Goal: Information Seeking & Learning: Learn about a topic

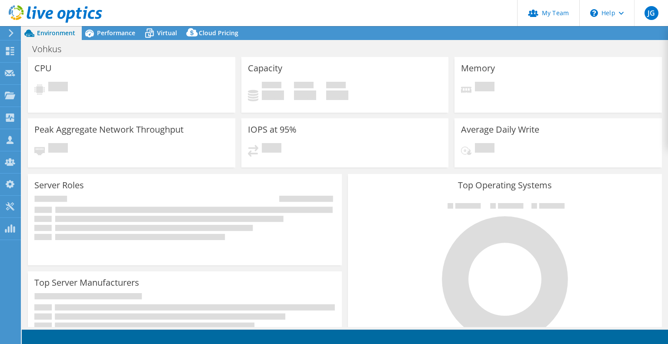
select select "EULondon"
select select "GBP"
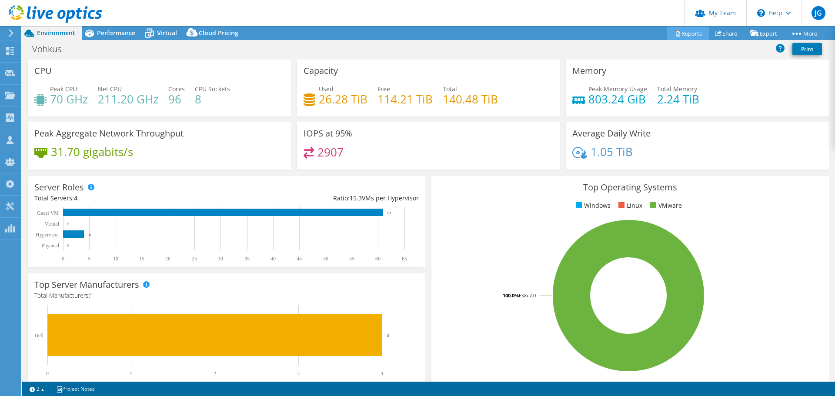
click at [668, 34] on link "Reports" at bounding box center [688, 33] width 42 height 13
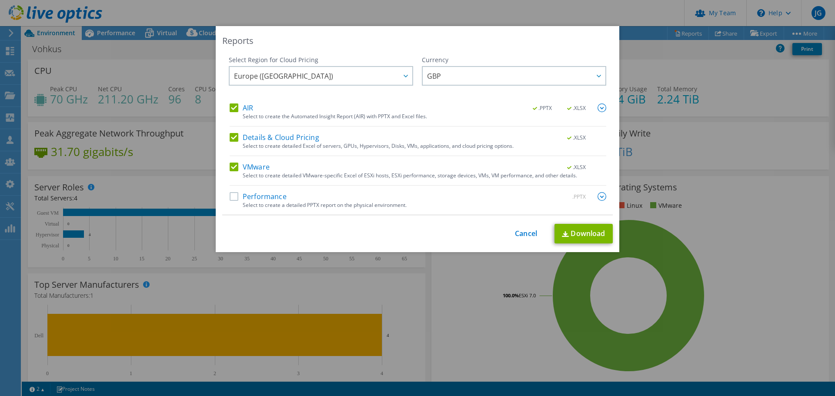
click at [232, 199] on label "Performance" at bounding box center [258, 196] width 57 height 9
click at [0, 0] on input "Performance" at bounding box center [0, 0] width 0 height 0
click at [599, 108] on img at bounding box center [602, 108] width 9 height 9
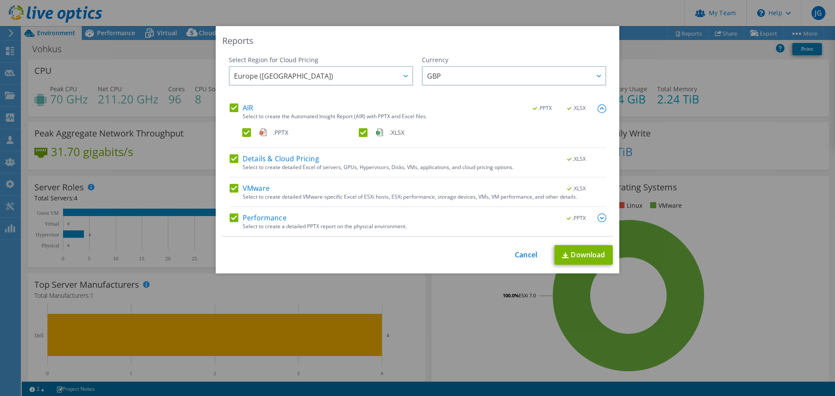
click at [599, 108] on img at bounding box center [602, 108] width 9 height 9
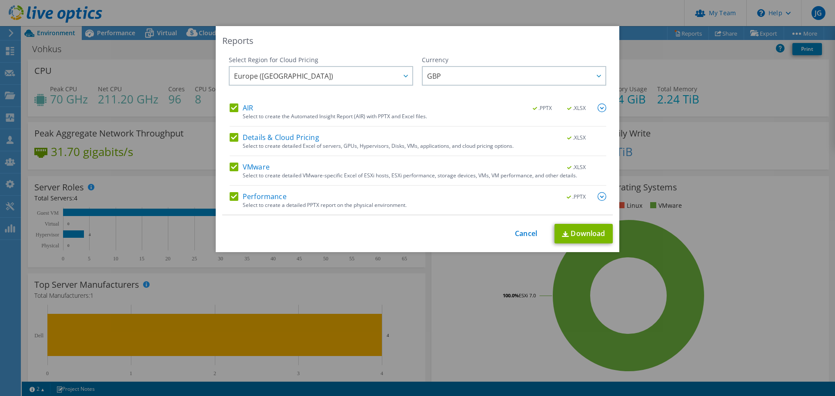
click at [598, 199] on img at bounding box center [602, 196] width 9 height 9
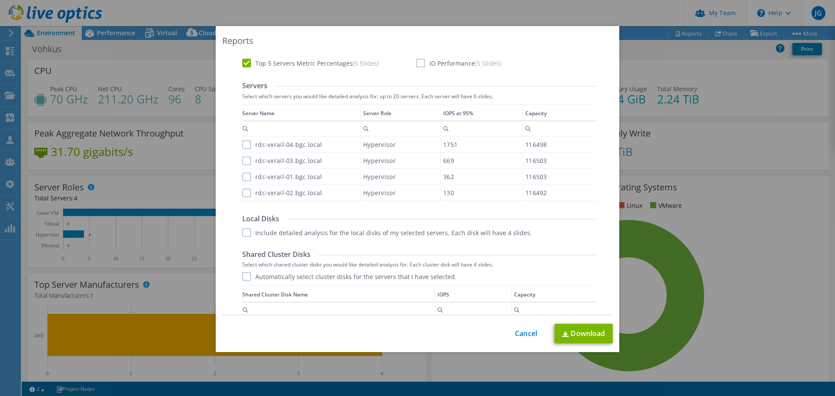
scroll to position [261, 0]
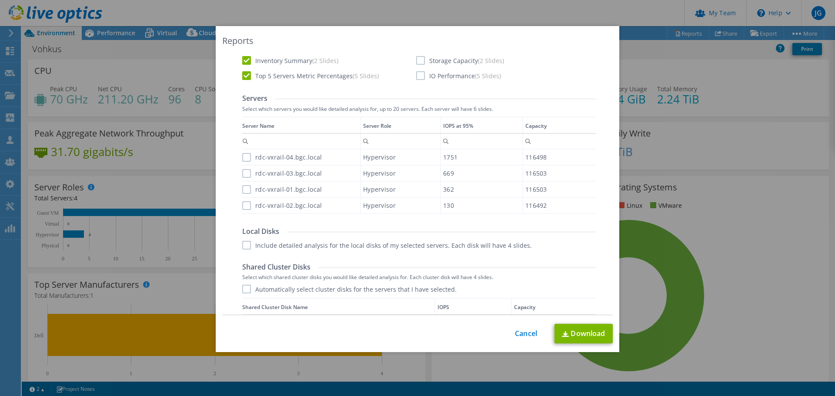
click at [244, 159] on label "rdc-vxrail-04.bgc.local" at bounding box center [282, 157] width 80 height 9
click at [0, 0] on input "rdc-vxrail-04.bgc.local" at bounding box center [0, 0] width 0 height 0
click at [242, 172] on label "rdc-vxrail-03.bgc.local" at bounding box center [282, 173] width 80 height 9
click at [0, 0] on input "rdc-vxrail-03.bgc.local" at bounding box center [0, 0] width 0 height 0
click at [243, 188] on label "rdc-vxrail-01.bgc.local" at bounding box center [282, 189] width 80 height 9
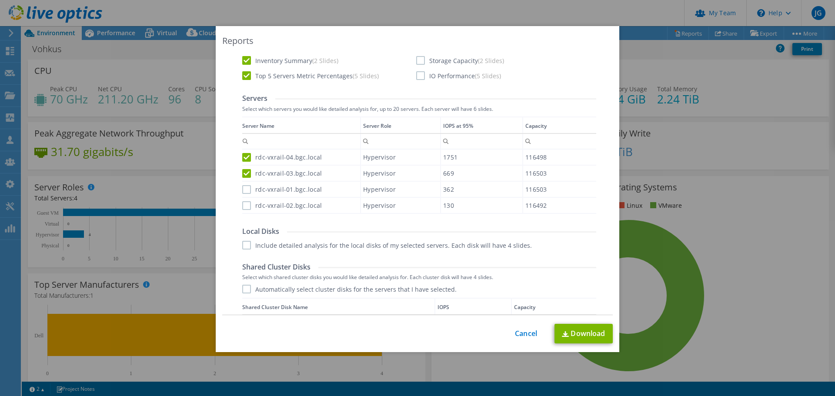
click at [0, 0] on input "rdc-vxrail-01.bgc.local" at bounding box center [0, 0] width 0 height 0
click at [245, 204] on label "rdc-vxrail-02.bgc.local" at bounding box center [282, 205] width 80 height 9
click at [0, 0] on input "rdc-vxrail-02.bgc.local" at bounding box center [0, 0] width 0 height 0
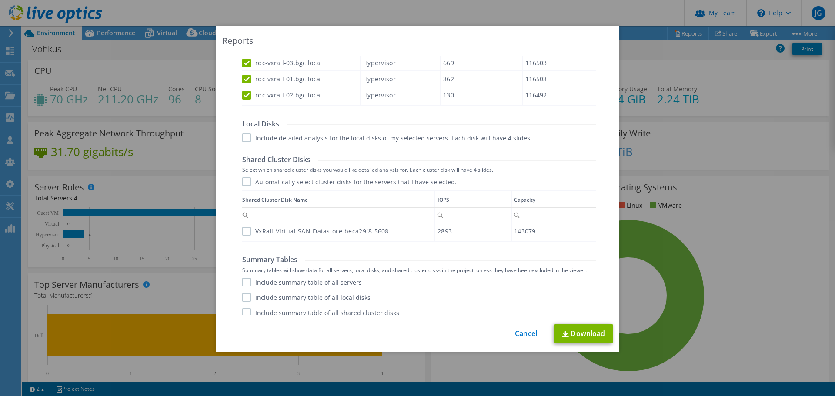
scroll to position [377, 0]
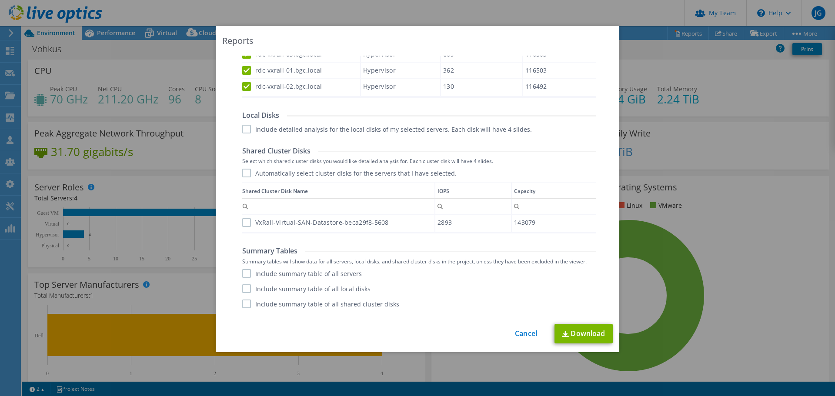
click at [324, 275] on label "Include summary table of all servers" at bounding box center [302, 273] width 120 height 9
click at [0, 0] on input "Include summary table of all servers" at bounding box center [0, 0] width 0 height 0
click at [243, 305] on label "Include summary table of all shared cluster disks" at bounding box center [320, 304] width 157 height 9
click at [0, 0] on input "Include summary table of all shared cluster disks" at bounding box center [0, 0] width 0 height 0
click at [567, 330] on link "Download" at bounding box center [584, 334] width 58 height 20
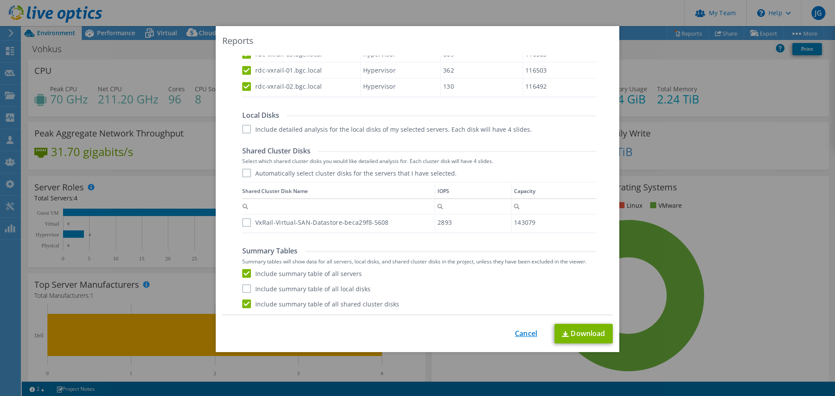
click at [526, 332] on link "Cancel" at bounding box center [526, 334] width 22 height 8
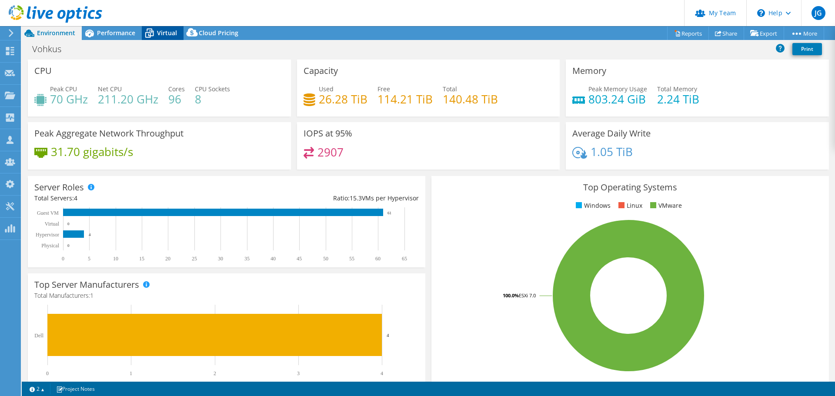
click at [168, 33] on span "Virtual" at bounding box center [167, 33] width 20 height 8
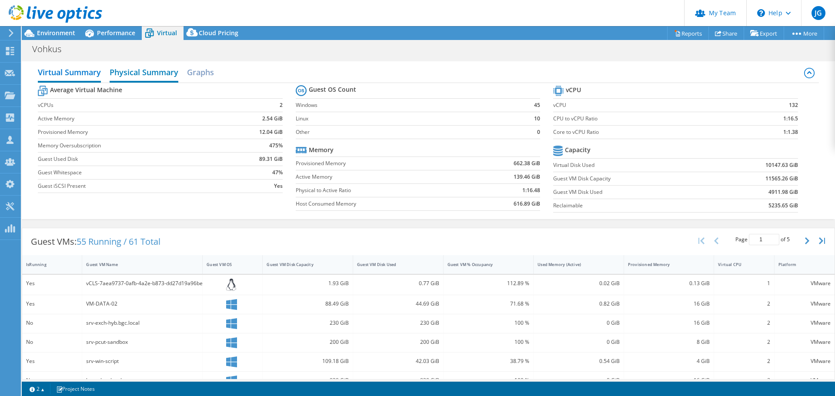
click at [136, 77] on h2 "Physical Summary" at bounding box center [144, 73] width 69 height 19
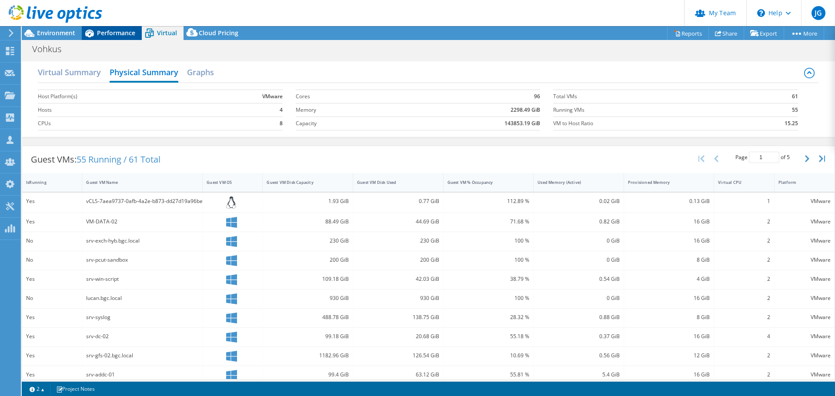
click at [107, 30] on span "Performance" at bounding box center [116, 33] width 38 height 8
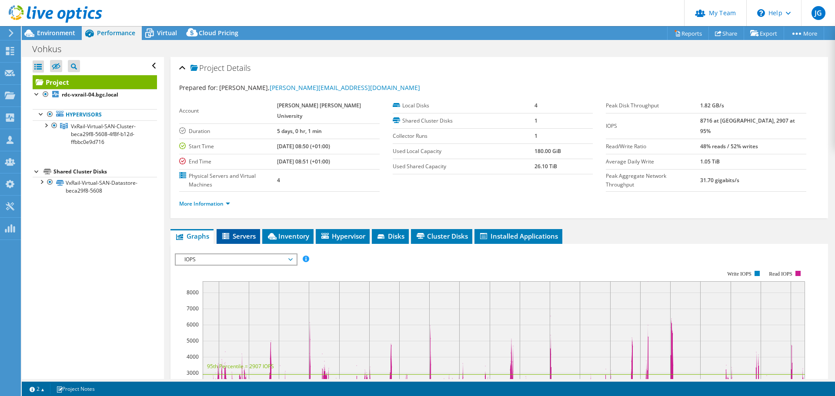
click at [238, 232] on span "Servers" at bounding box center [238, 236] width 35 height 9
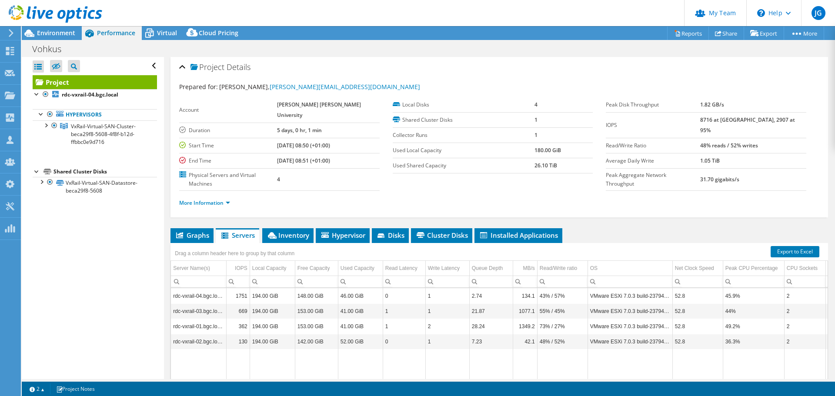
scroll to position [0, 0]
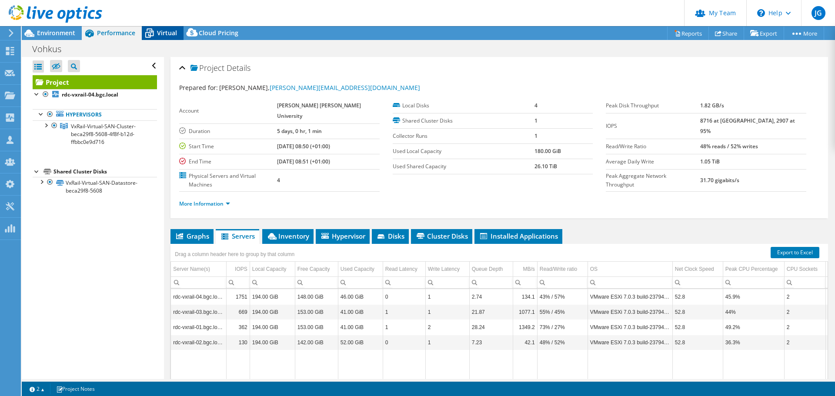
click at [161, 35] on span "Virtual" at bounding box center [167, 33] width 20 height 8
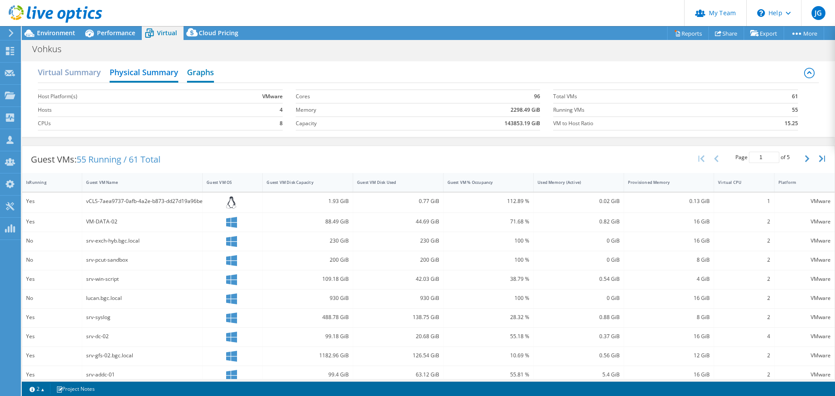
click at [196, 76] on h2 "Graphs" at bounding box center [200, 73] width 27 height 19
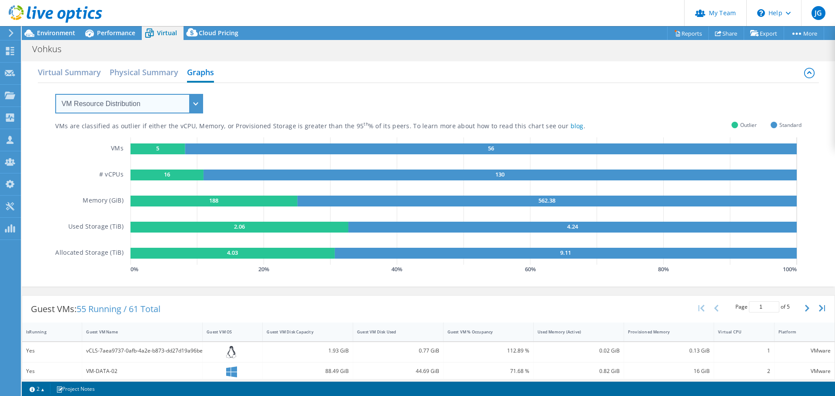
click at [159, 101] on select "VM Resource Distribution Provisioning Contrast Over Provisioning" at bounding box center [129, 104] width 148 height 20
click at [55, 94] on select "VM Resource Distribution Provisioning Contrast Over Provisioning" at bounding box center [129, 104] width 148 height 20
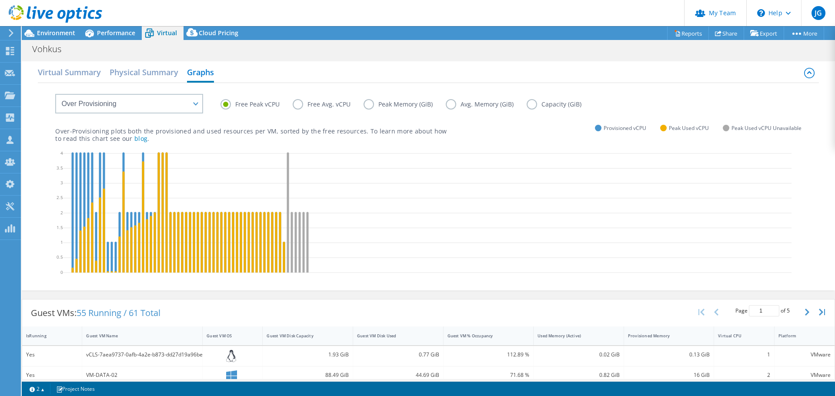
click at [298, 104] on label "Free Avg. vCPU" at bounding box center [328, 104] width 71 height 10
click at [0, 0] on input "Free Avg. vCPU" at bounding box center [0, 0] width 0 height 0
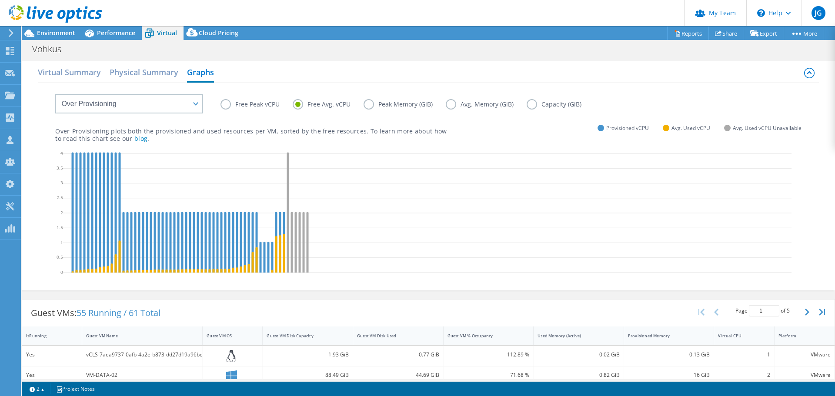
click at [223, 102] on label "Free Peak vCPU" at bounding box center [257, 104] width 72 height 10
click at [0, 0] on input "Free Peak vCPU" at bounding box center [0, 0] width 0 height 0
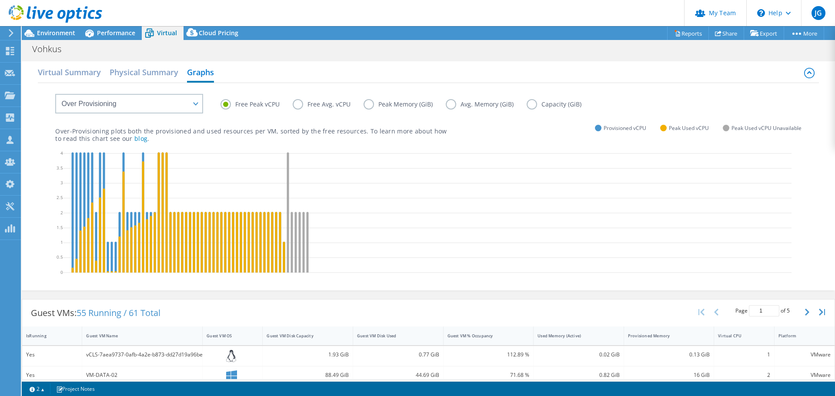
click at [368, 104] on label "Peak Memory (GiB)" at bounding box center [405, 104] width 82 height 10
click at [0, 0] on input "Peak Memory (GiB)" at bounding box center [0, 0] width 0 height 0
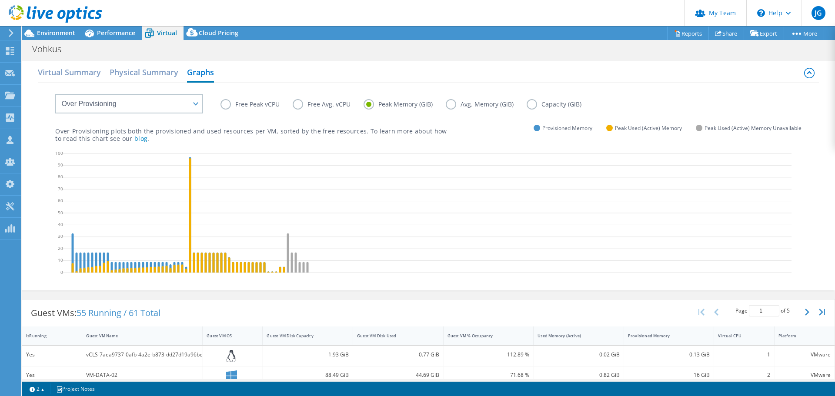
click at [449, 104] on label "Avg. Memory (GiB)" at bounding box center [486, 104] width 81 height 10
click at [0, 0] on input "Avg. Memory (GiB)" at bounding box center [0, 0] width 0 height 0
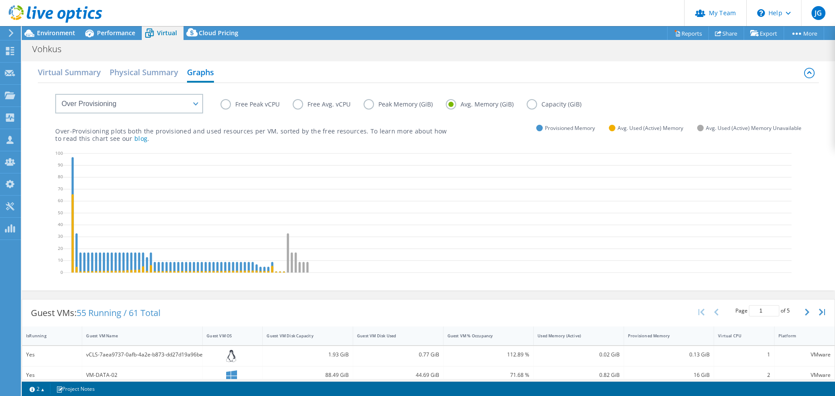
click at [367, 104] on label "Peak Memory (GiB)" at bounding box center [405, 104] width 82 height 10
click at [0, 0] on input "Peak Memory (GiB)" at bounding box center [0, 0] width 0 height 0
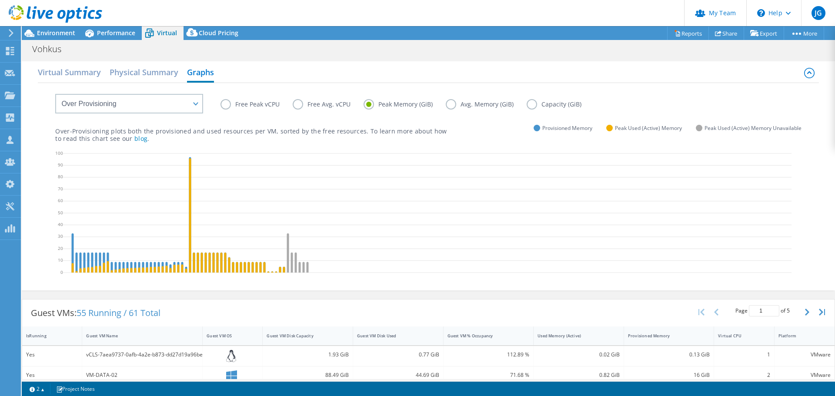
click at [449, 104] on label "Avg. Memory (GiB)" at bounding box center [486, 104] width 81 height 10
click at [0, 0] on input "Avg. Memory (GiB)" at bounding box center [0, 0] width 0 height 0
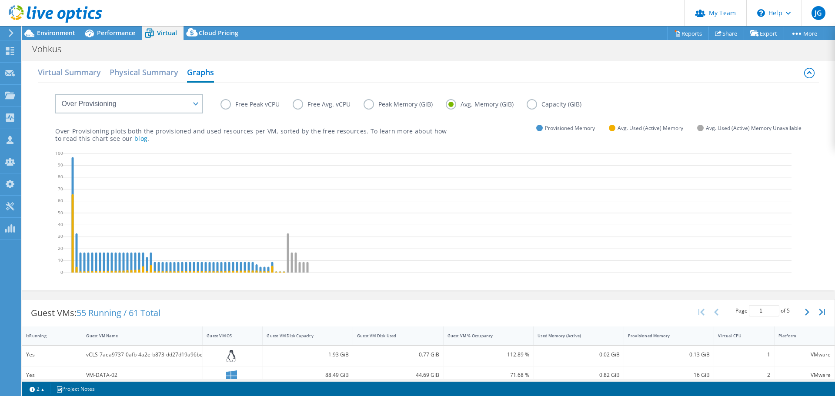
click at [527, 104] on label "Capacity (GiB)" at bounding box center [561, 104] width 68 height 10
click at [0, 0] on input "Capacity (GiB)" at bounding box center [0, 0] width 0 height 0
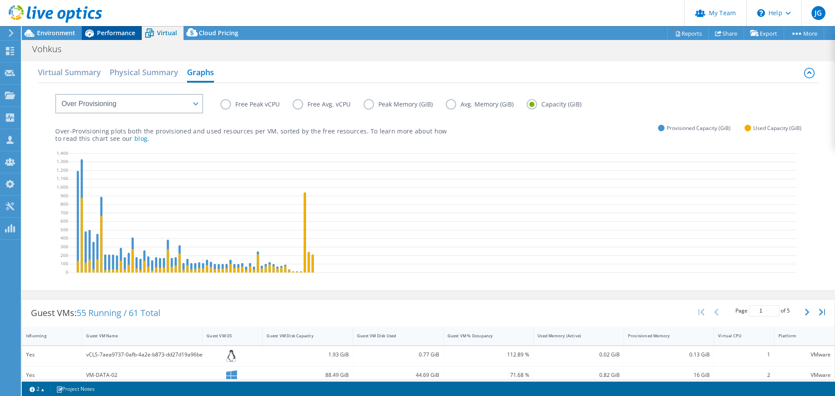
click at [106, 33] on span "Performance" at bounding box center [116, 33] width 38 height 8
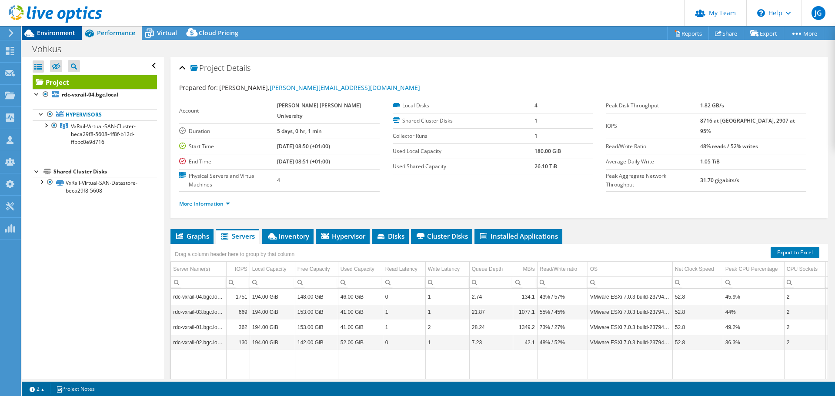
click at [42, 32] on span "Environment" at bounding box center [56, 33] width 38 height 8
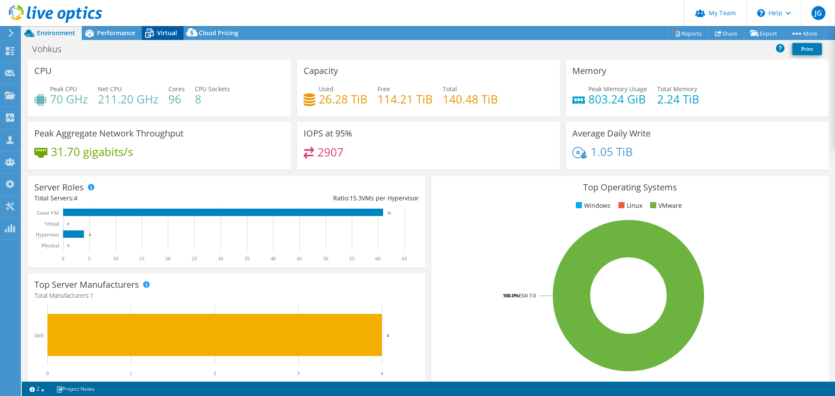
click at [164, 33] on span "Virtual" at bounding box center [167, 33] width 20 height 8
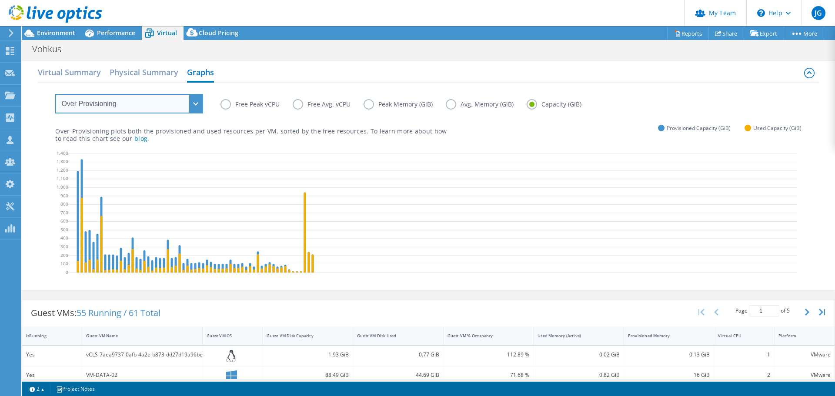
click at [193, 108] on select "VM Resource Distribution Provisioning Contrast Over Provisioning" at bounding box center [129, 104] width 148 height 20
select select "Provisioning Contrast"
click at [55, 94] on select "VM Resource Distribution Provisioning Contrast Over Provisioning" at bounding box center [129, 104] width 148 height 20
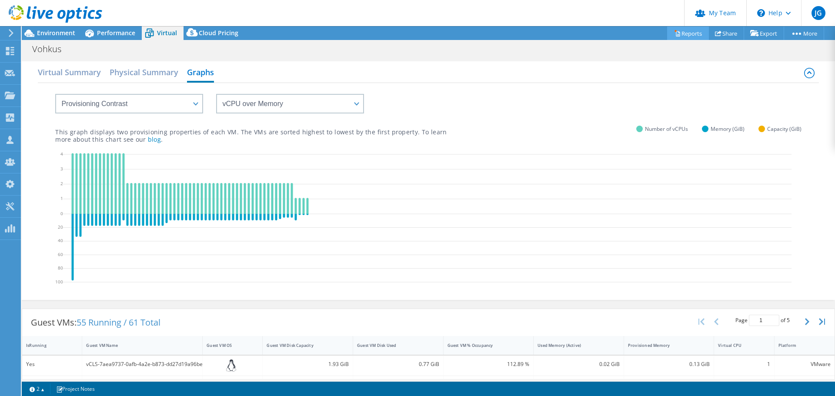
click at [668, 33] on link "Reports" at bounding box center [688, 33] width 42 height 13
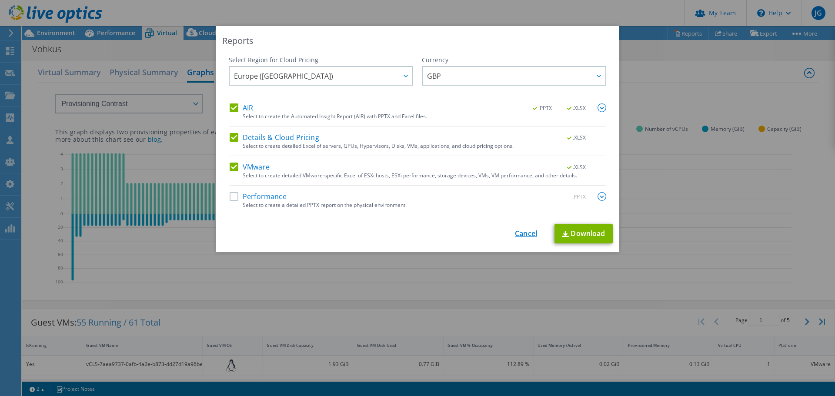
click at [527, 236] on link "Cancel" at bounding box center [526, 234] width 22 height 8
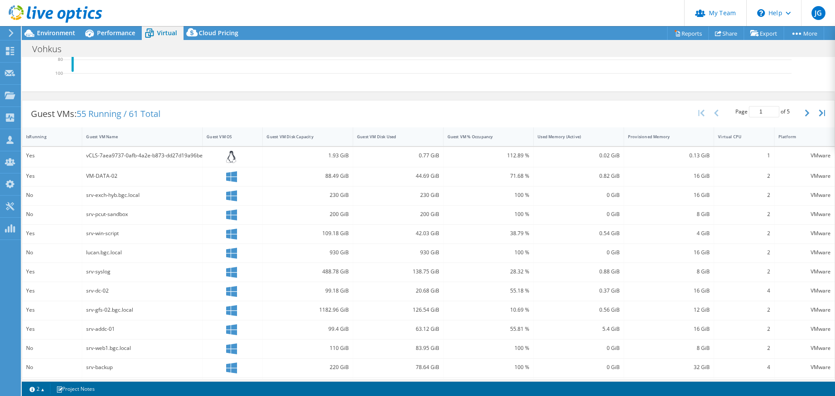
scroll to position [218, 0]
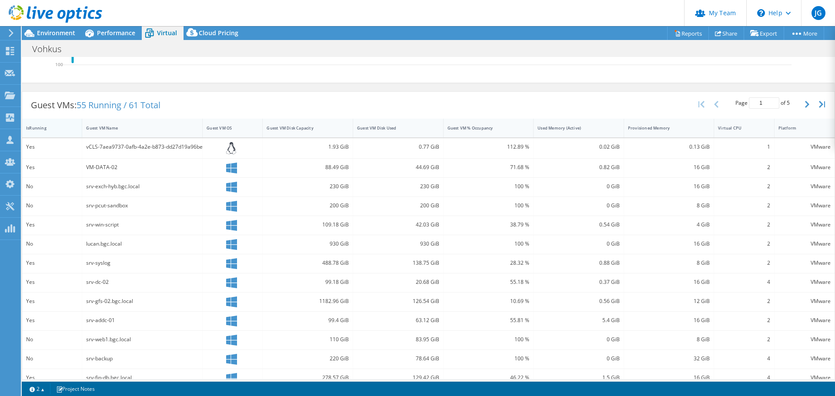
click at [40, 130] on div "IsRunning" at bounding box center [46, 128] width 41 height 6
click at [248, 62] on icon at bounding box center [427, 2] width 729 height 139
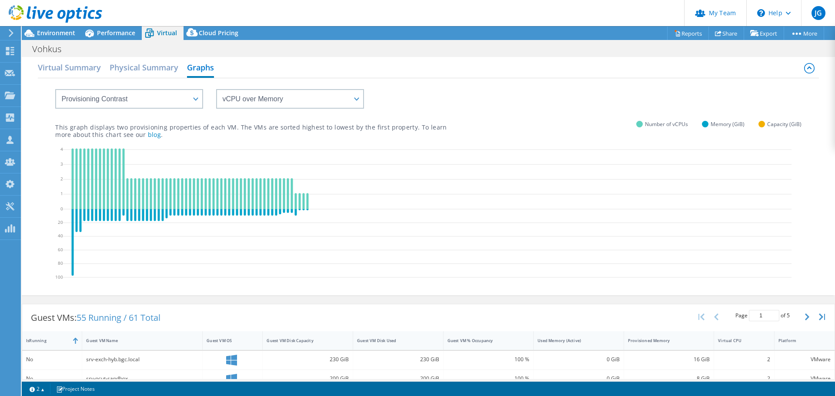
scroll to position [0, 0]
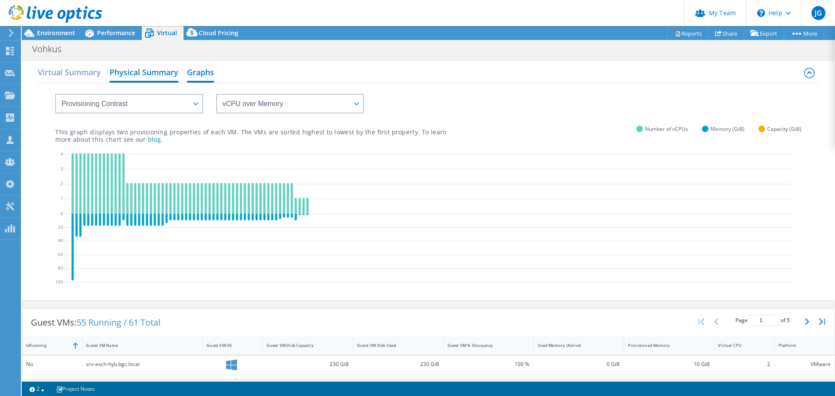
click at [148, 72] on h2 "Physical Summary" at bounding box center [144, 73] width 69 height 19
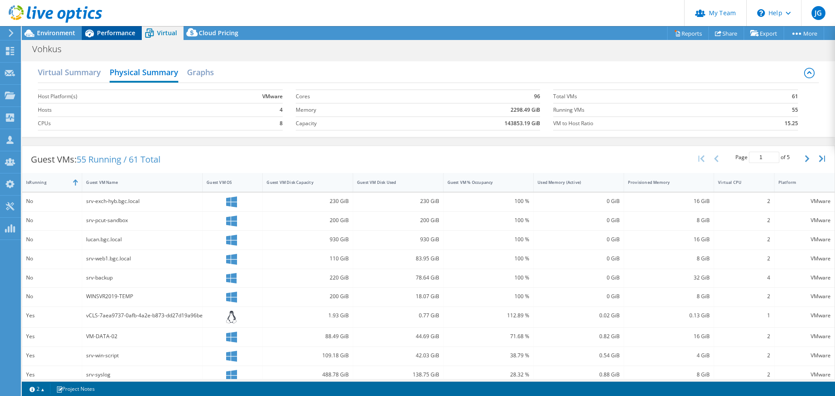
click at [121, 35] on span "Performance" at bounding box center [116, 33] width 38 height 8
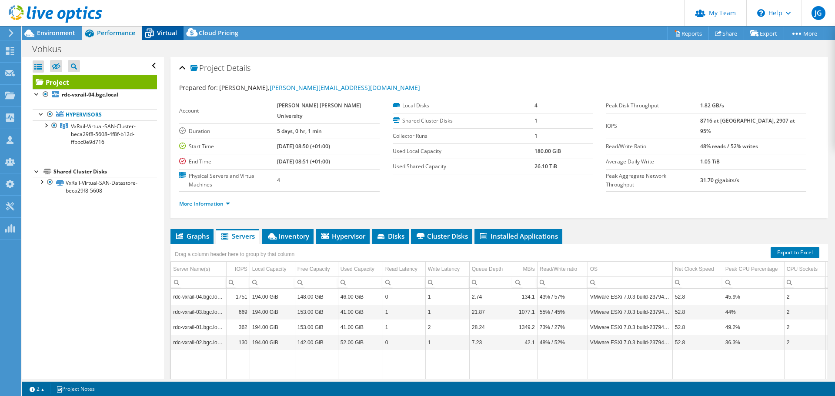
click at [164, 34] on span "Virtual" at bounding box center [167, 33] width 20 height 8
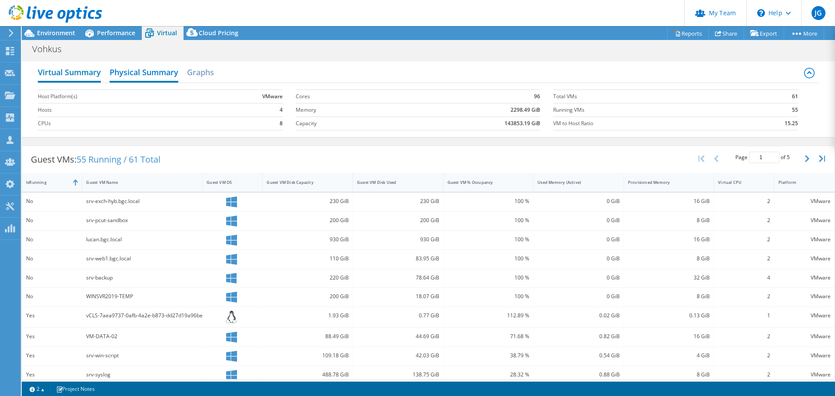
click at [68, 64] on h2 "Virtual Summary" at bounding box center [69, 73] width 63 height 19
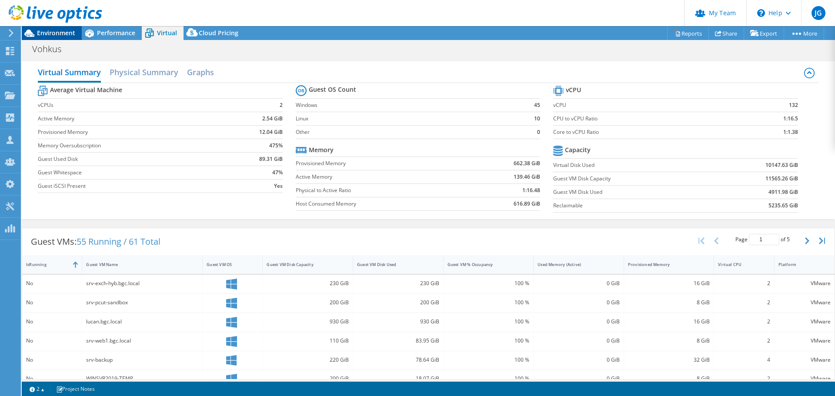
click at [49, 37] on div "Environment" at bounding box center [52, 33] width 60 height 14
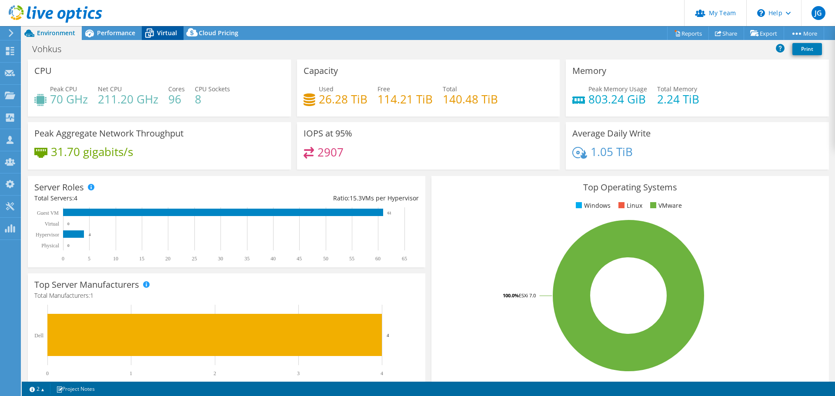
click at [156, 37] on icon at bounding box center [149, 33] width 15 height 15
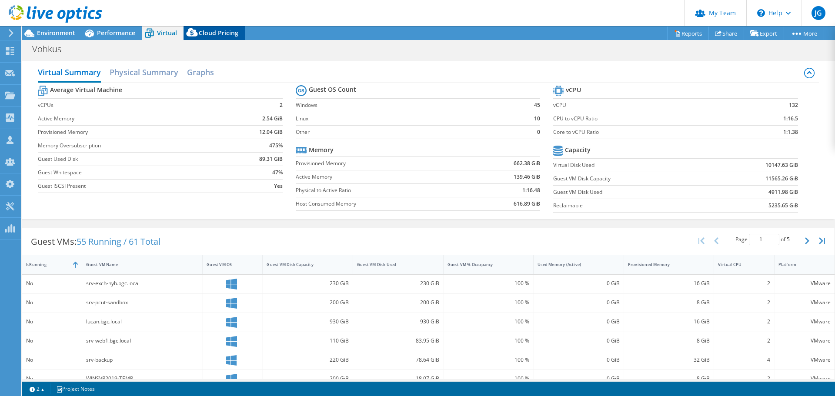
click at [208, 35] on span "Cloud Pricing" at bounding box center [219, 33] width 40 height 8
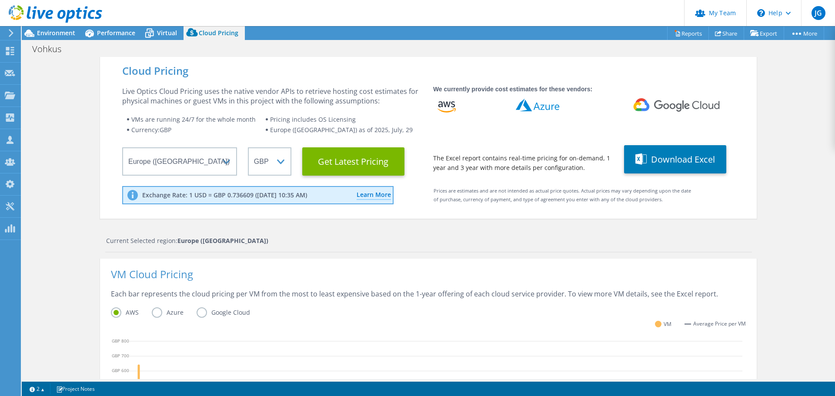
drag, startPoint x: 427, startPoint y: 127, endPoint x: 398, endPoint y: 114, distance: 31.7
click at [427, 127] on div "Live Optics Cloud Pricing uses the native vendor APIs to retrieve hosting cost …" at bounding box center [428, 129] width 613 height 91
click at [57, 135] on div "Cloud Pricing Live Optics Cloud Pricing uses the native vendor APIs to retrieve…" at bounding box center [429, 353] width 814 height 593
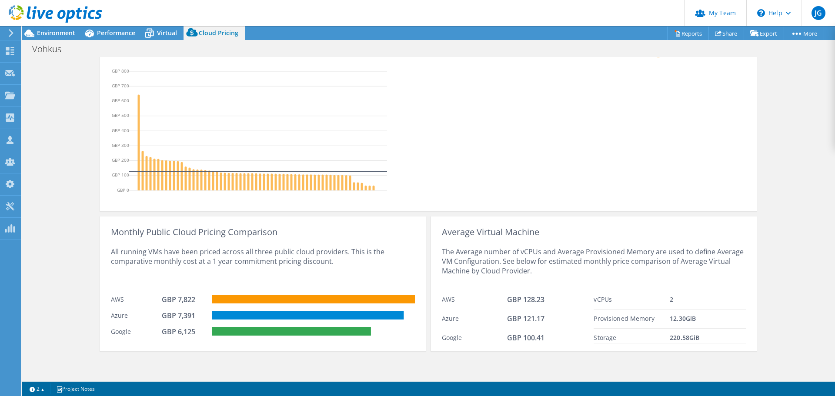
scroll to position [0, 0]
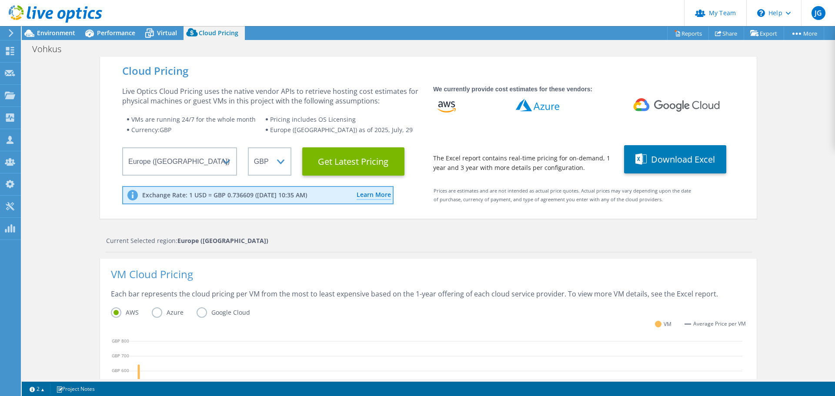
drag, startPoint x: 55, startPoint y: 97, endPoint x: 118, endPoint y: 101, distance: 62.7
click at [55, 97] on div "Cloud Pricing Live Optics Cloud Pricing uses the native vendor APIs to retrieve…" at bounding box center [429, 353] width 814 height 593
click at [54, 30] on span "Environment" at bounding box center [56, 33] width 38 height 8
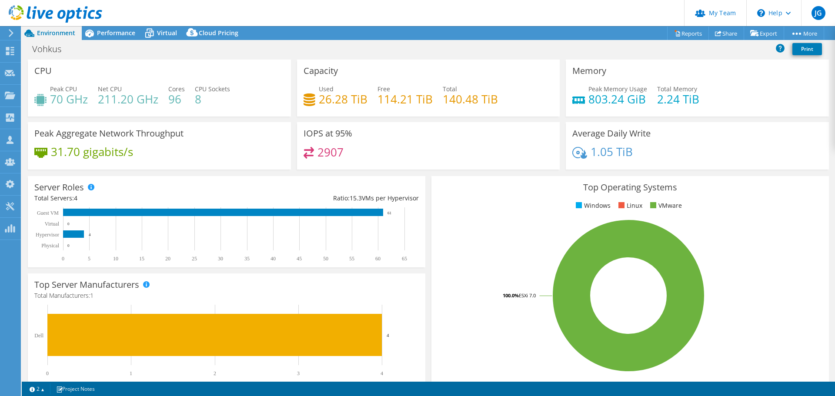
click at [211, 51] on div "Vohkus Print" at bounding box center [429, 49] width 814 height 16
drag, startPoint x: 404, startPoint y: 98, endPoint x: 379, endPoint y: 97, distance: 25.2
click at [379, 98] on h4 "114.21 TiB" at bounding box center [405, 99] width 55 height 10
click at [374, 100] on div "Used 26.28 TiB Free 114.21 TiB Total 140.48 TiB" at bounding box center [429, 98] width 250 height 28
click at [114, 30] on span "Performance" at bounding box center [116, 33] width 38 height 8
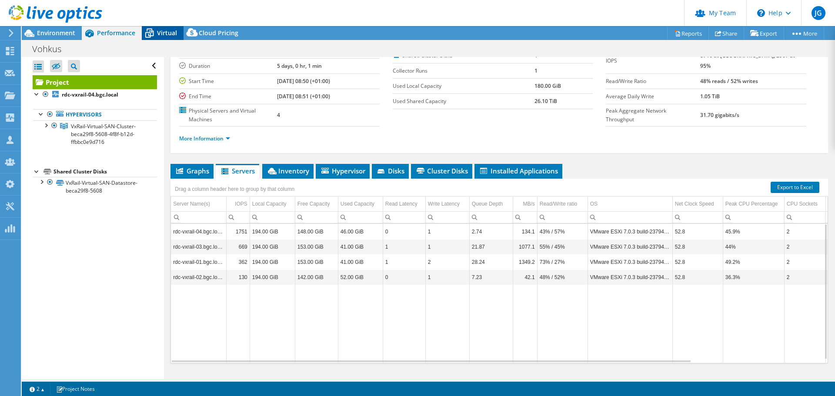
click at [160, 34] on span "Virtual" at bounding box center [167, 33] width 20 height 8
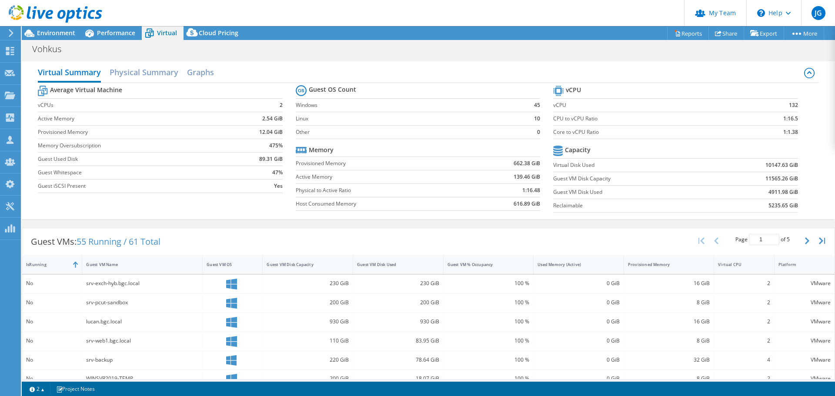
click at [255, 71] on div "Virtual Summary Physical Summary Graphs" at bounding box center [428, 74] width 781 height 20
click at [138, 73] on h2 "Physical Summary" at bounding box center [144, 73] width 69 height 19
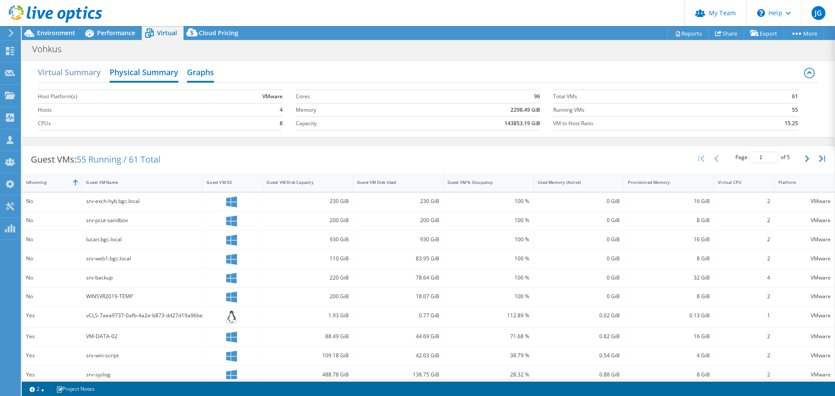
click at [200, 74] on h2 "Graphs" at bounding box center [200, 73] width 27 height 19
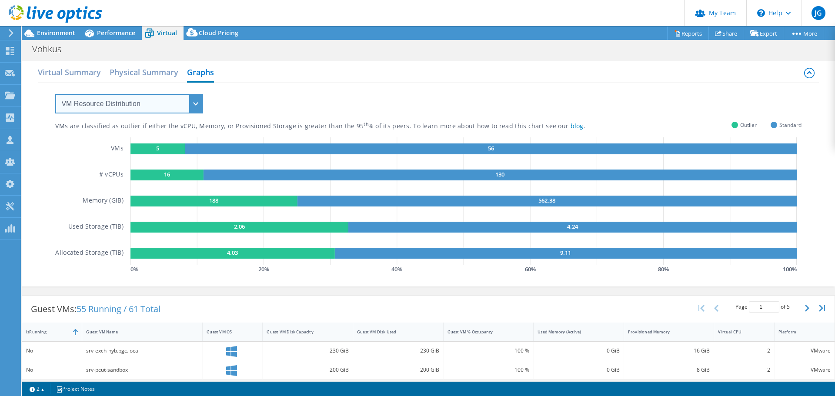
click at [177, 106] on select "VM Resource Distribution Provisioning Contrast Over Provisioning" at bounding box center [129, 104] width 148 height 20
click at [55, 94] on select "VM Resource Distribution Provisioning Contrast Over Provisioning" at bounding box center [129, 104] width 148 height 20
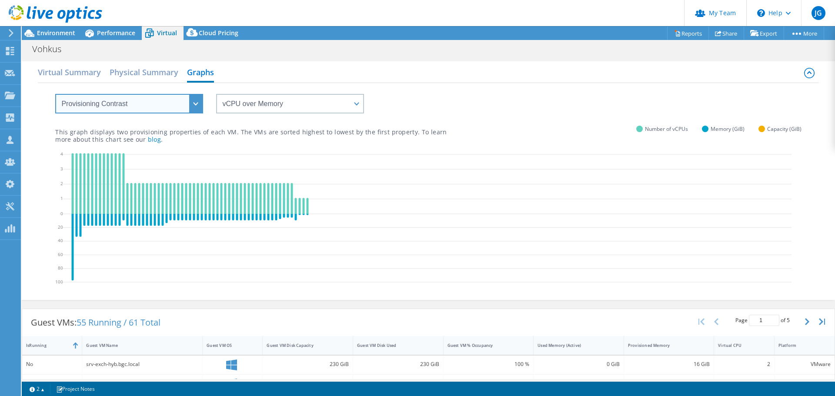
drag, startPoint x: 143, startPoint y: 103, endPoint x: 113, endPoint y: 113, distance: 31.6
click at [143, 103] on select "VM Resource Distribution Provisioning Contrast Over Provisioning" at bounding box center [129, 104] width 148 height 20
select select "Over Provisioning"
click at [55, 94] on select "VM Resource Distribution Provisioning Contrast Over Provisioning" at bounding box center [129, 104] width 148 height 20
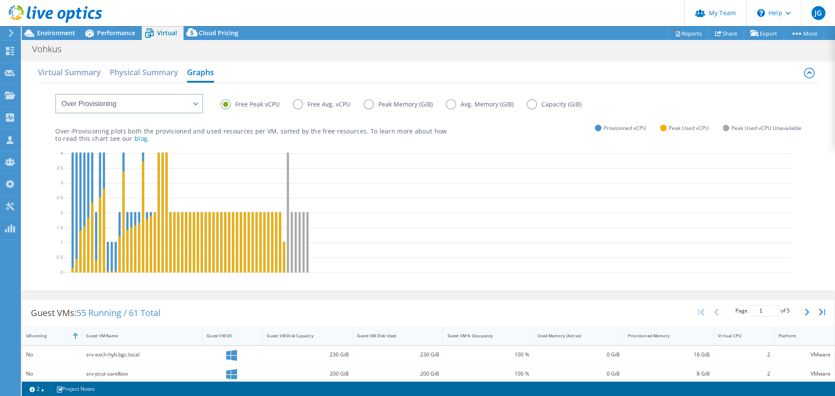
click at [301, 105] on label "Free Avg. vCPU" at bounding box center [328, 104] width 71 height 10
click at [0, 0] on input "Free Avg. vCPU" at bounding box center [0, 0] width 0 height 0
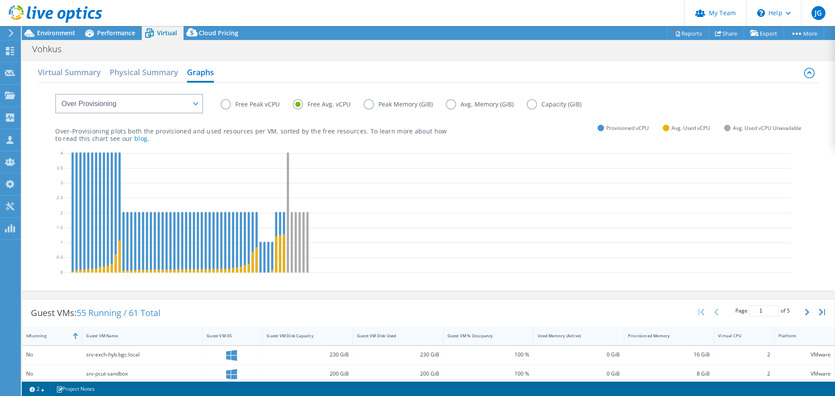
click at [389, 103] on label "Peak Memory (GiB)" at bounding box center [405, 104] width 82 height 10
click at [0, 0] on input "Peak Memory (GiB)" at bounding box center [0, 0] width 0 height 0
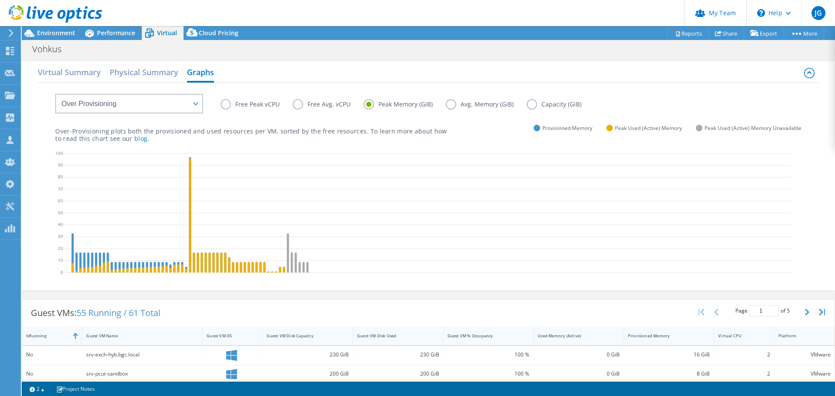
click at [452, 105] on label "Avg. Memory (GiB)" at bounding box center [486, 104] width 81 height 10
click at [0, 0] on input "Avg. Memory (GiB)" at bounding box center [0, 0] width 0 height 0
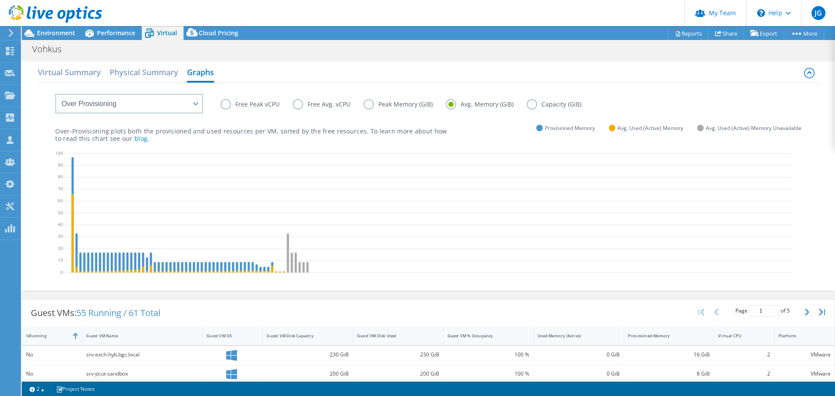
click at [527, 104] on label "Capacity (GiB)" at bounding box center [561, 104] width 68 height 10
click at [0, 0] on input "Capacity (GiB)" at bounding box center [0, 0] width 0 height 0
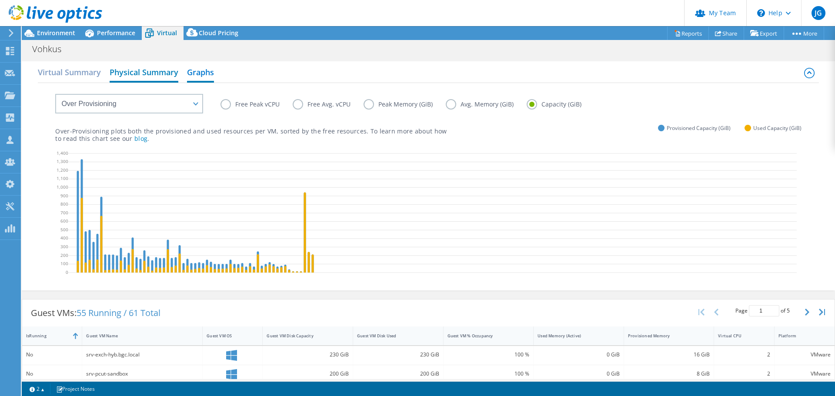
click at [150, 72] on h2 "Physical Summary" at bounding box center [144, 73] width 69 height 19
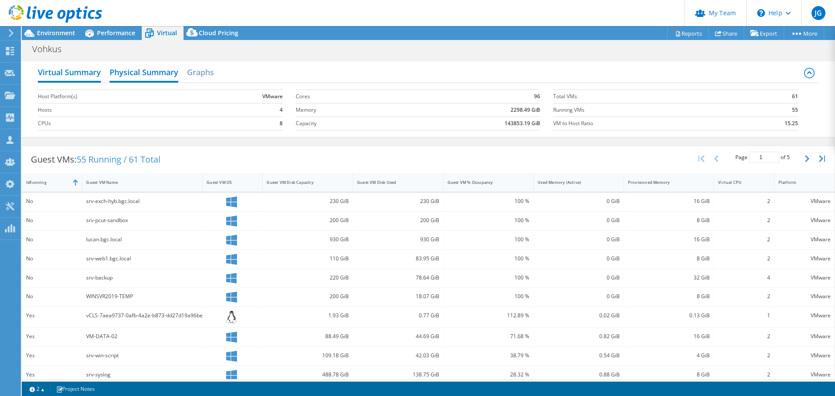
click at [85, 73] on h2 "Virtual Summary" at bounding box center [69, 73] width 63 height 19
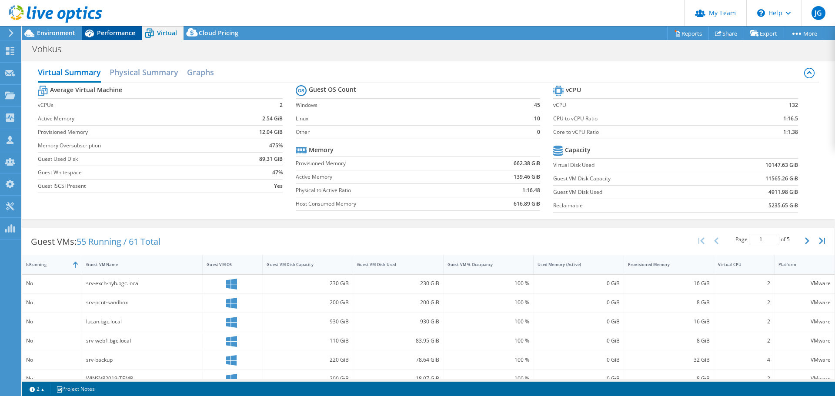
click at [102, 35] on span "Performance" at bounding box center [116, 33] width 38 height 8
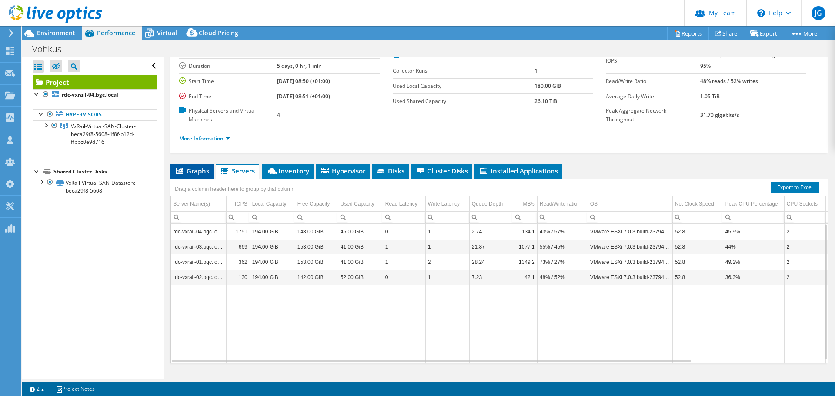
click at [193, 164] on li "Graphs" at bounding box center [192, 171] width 43 height 15
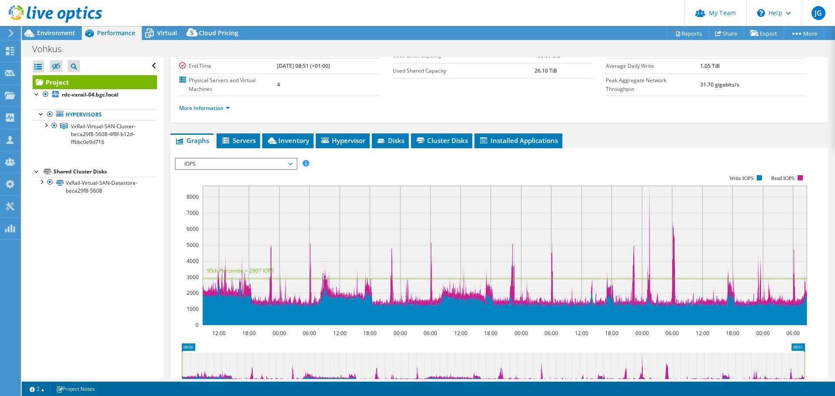
scroll to position [109, 0]
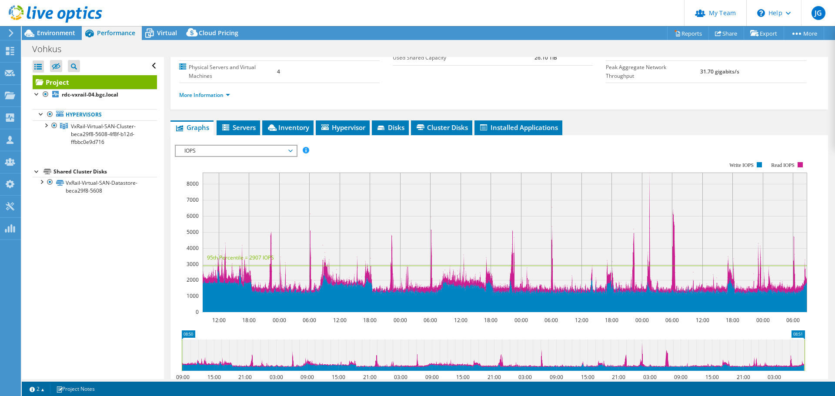
click at [290, 146] on span "IOPS" at bounding box center [236, 151] width 112 height 10
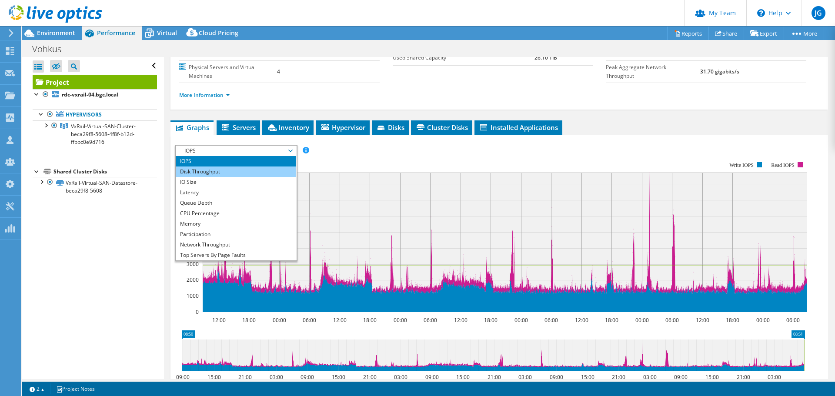
click at [239, 167] on li "Disk Throughput" at bounding box center [236, 172] width 121 height 10
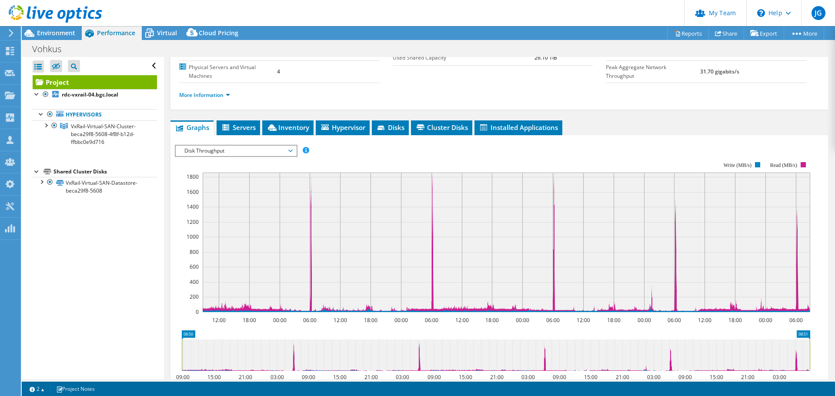
click at [289, 146] on span "Disk Throughput" at bounding box center [236, 151] width 112 height 10
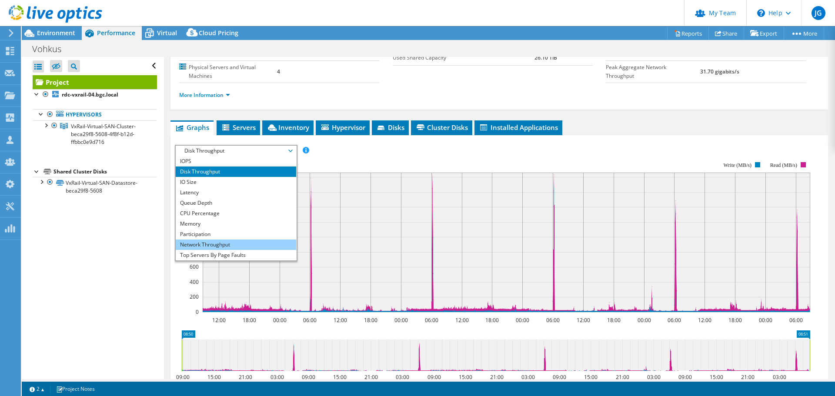
scroll to position [31, 0]
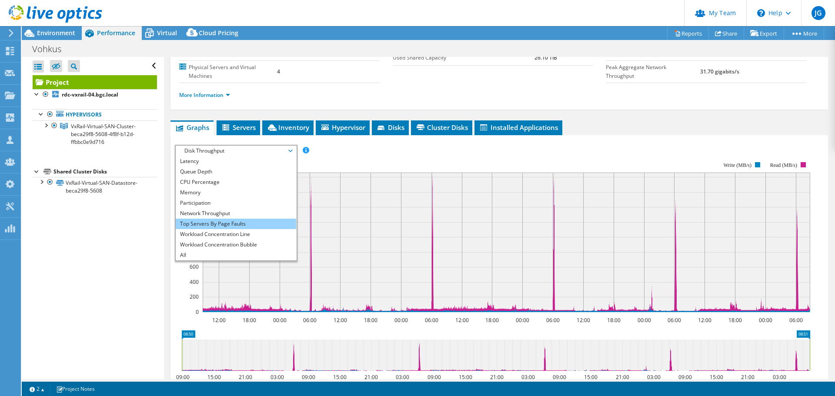
click at [204, 219] on li "Top Servers By Page Faults" at bounding box center [236, 224] width 121 height 10
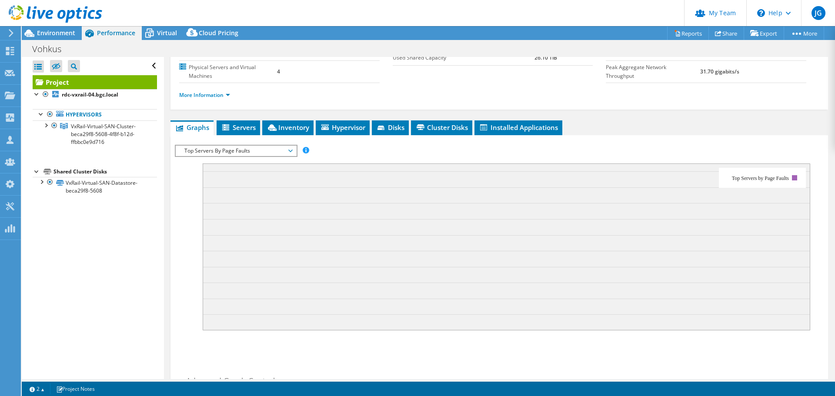
click at [289, 146] on span "Top Servers By Page Faults" at bounding box center [236, 151] width 112 height 10
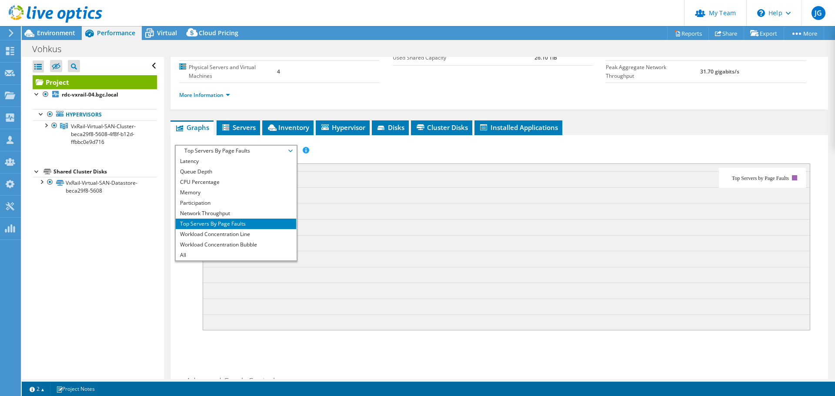
click at [328, 145] on div "IOPS Disk Throughput IO Size Latency Queue Depth CPU Percentage Memory Page Fau…" at bounding box center [499, 151] width 649 height 12
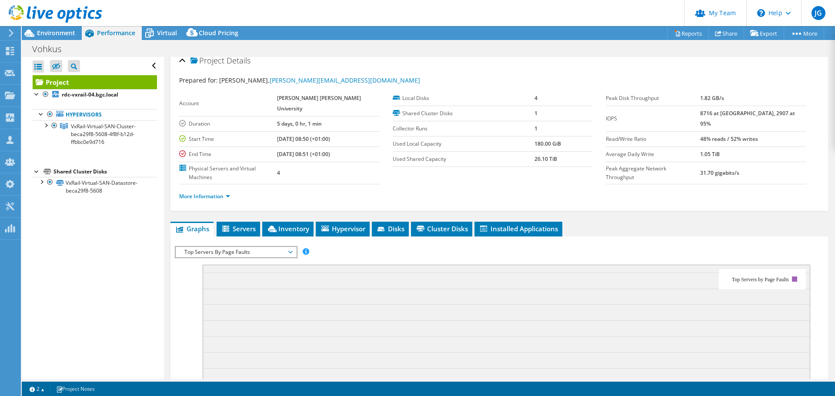
scroll to position [0, 0]
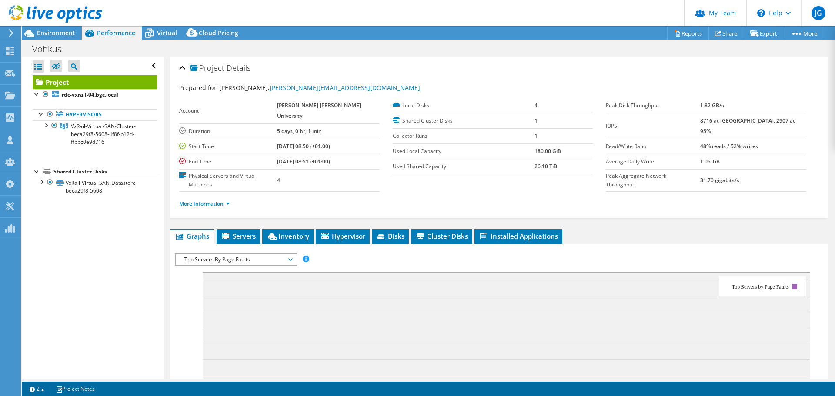
click at [238, 255] on span "Top Servers By Page Faults" at bounding box center [236, 260] width 112 height 10
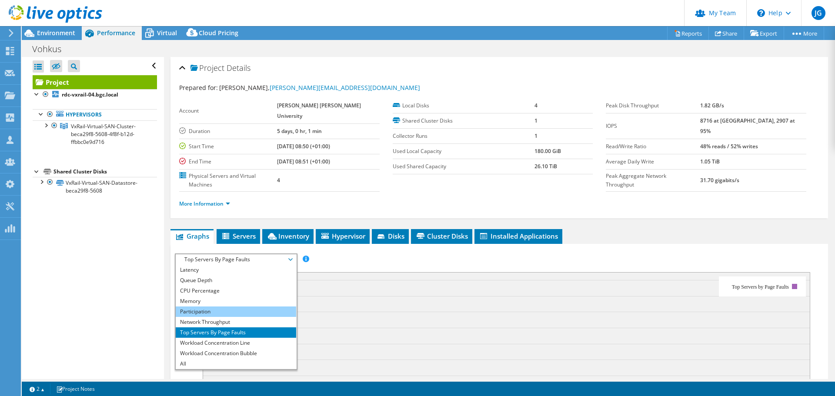
click at [227, 307] on li "Participation" at bounding box center [236, 312] width 121 height 10
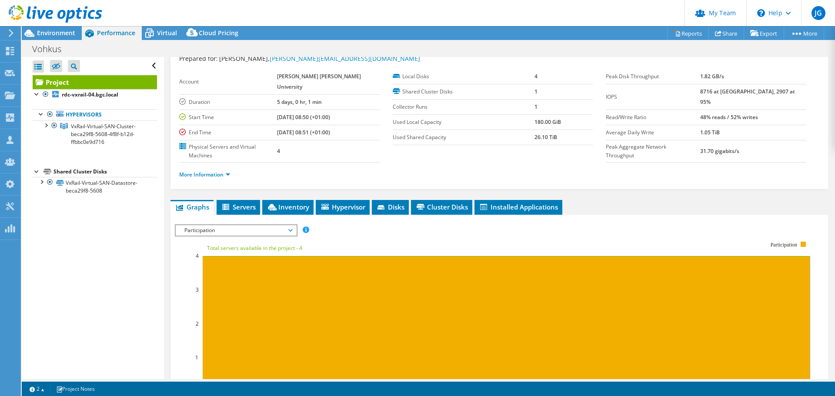
scroll to position [44, 0]
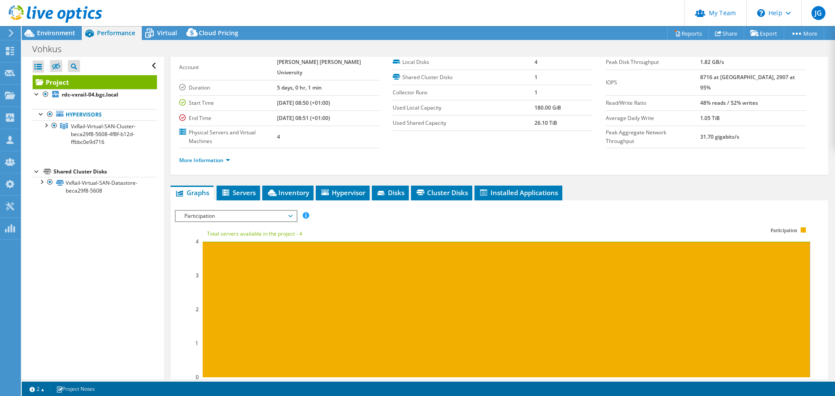
click at [288, 211] on span "Participation" at bounding box center [236, 216] width 112 height 10
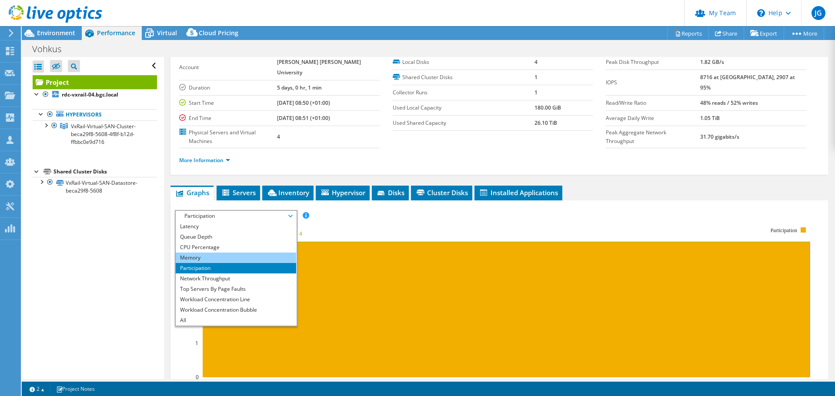
click at [243, 253] on li "Memory" at bounding box center [236, 258] width 121 height 10
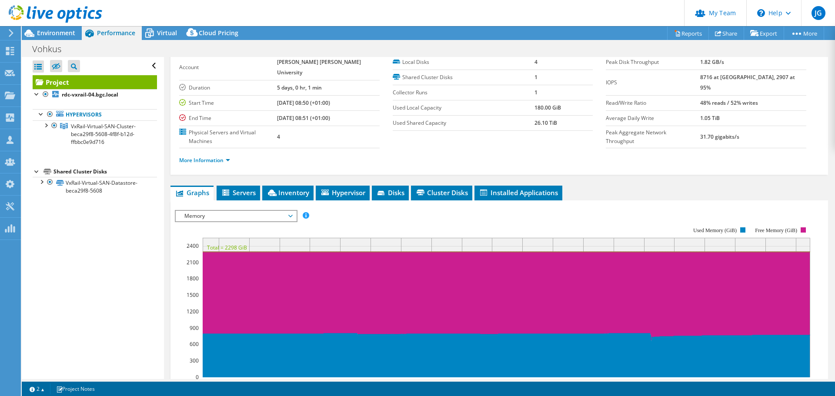
click at [290, 211] on span "Memory" at bounding box center [236, 216] width 112 height 10
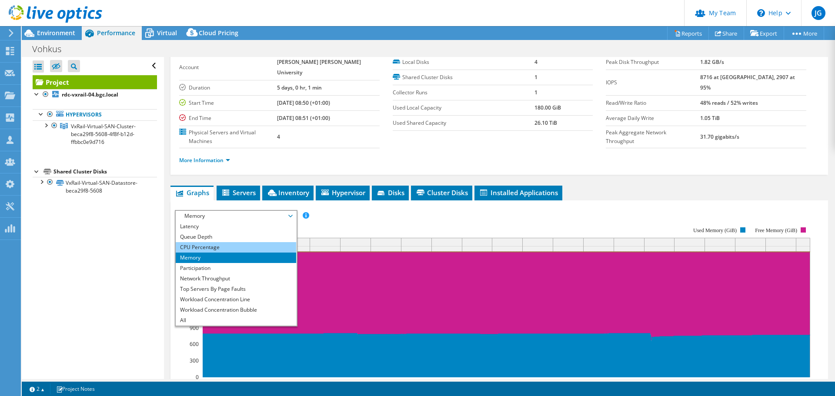
click at [234, 242] on li "CPU Percentage" at bounding box center [236, 247] width 121 height 10
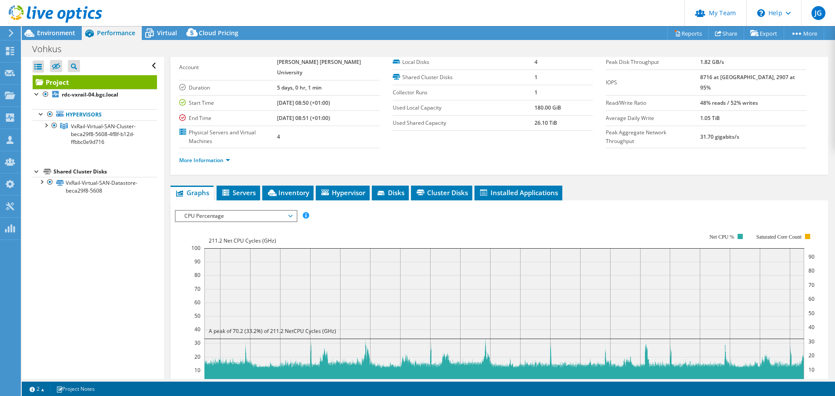
click at [291, 211] on span "CPU Percentage" at bounding box center [236, 216] width 112 height 10
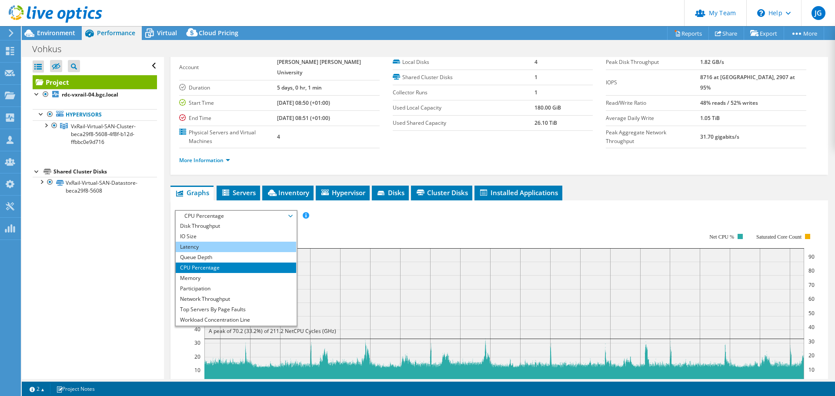
scroll to position [0, 0]
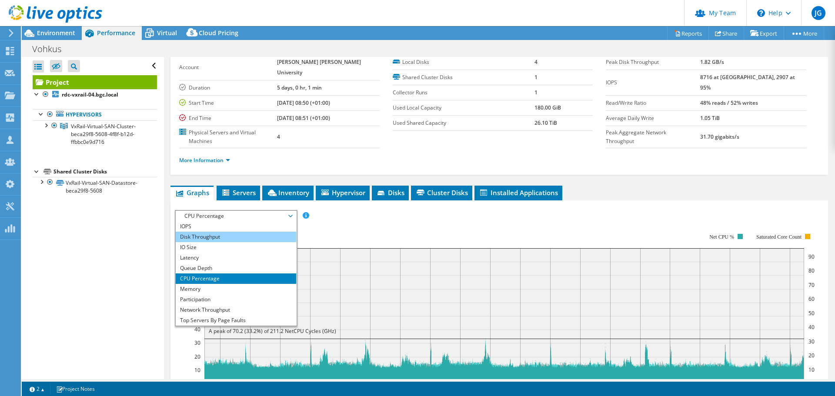
click at [216, 232] on li "Disk Throughput" at bounding box center [236, 237] width 121 height 10
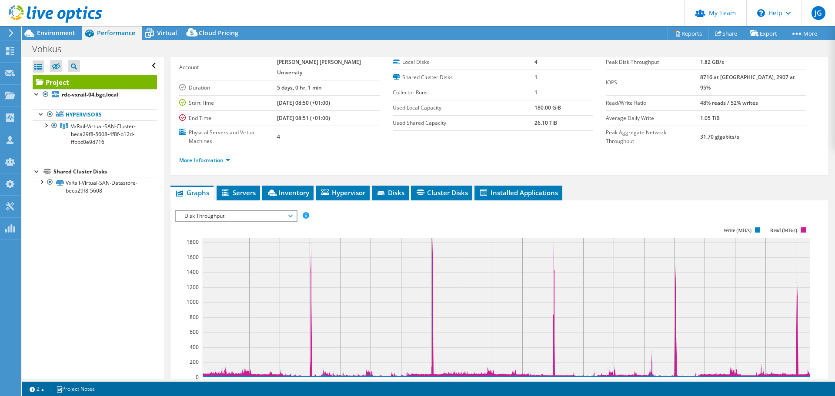
click at [291, 211] on span "Disk Throughput" at bounding box center [236, 216] width 112 height 10
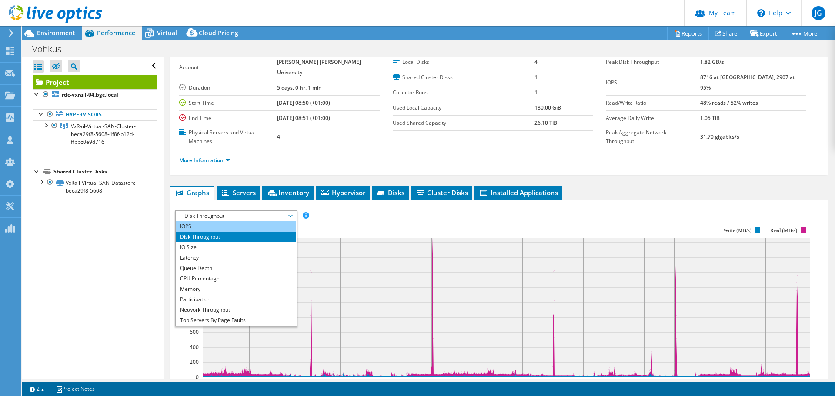
click at [251, 221] on li "IOPS" at bounding box center [236, 226] width 121 height 10
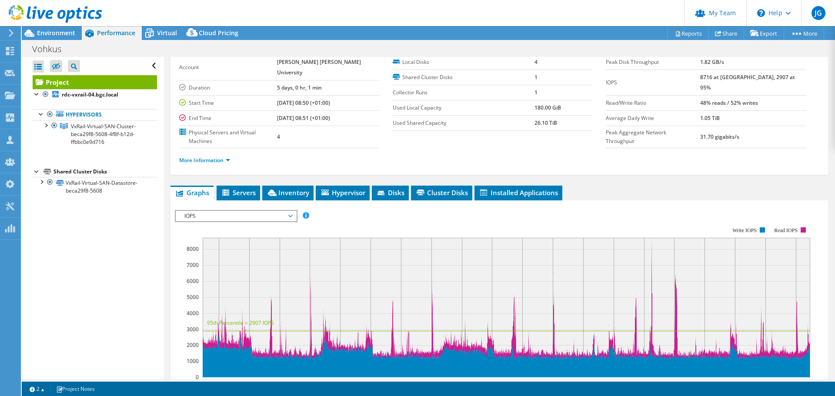
click at [342, 215] on section "Workload Concentration: 12:00 18:00 00:00 06:00 12:00 18:00 00:00 06:00 12:00 1…" at bounding box center [499, 359] width 649 height 288
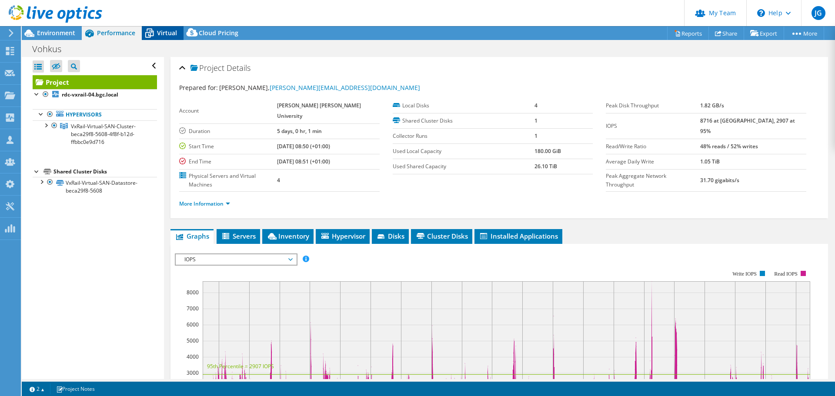
click at [157, 29] on span "Virtual" at bounding box center [167, 33] width 20 height 8
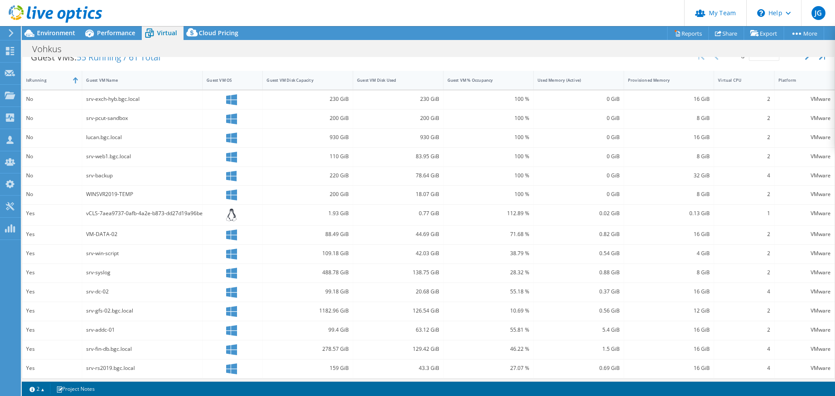
scroll to position [188, 0]
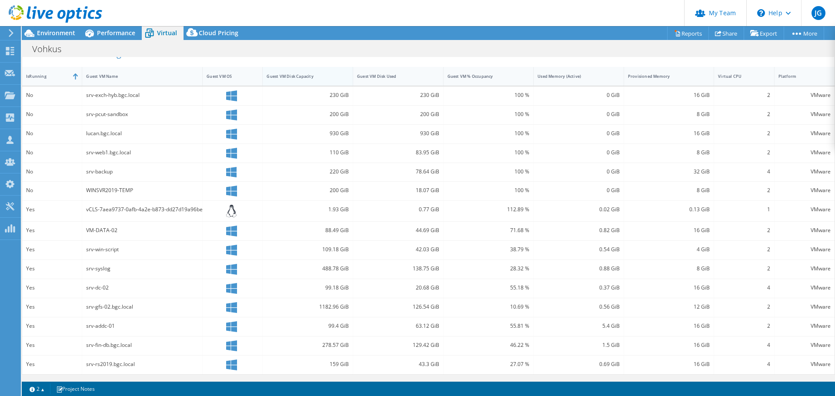
click at [295, 77] on div "Guest VM Disk Capacity" at bounding box center [303, 77] width 72 height 6
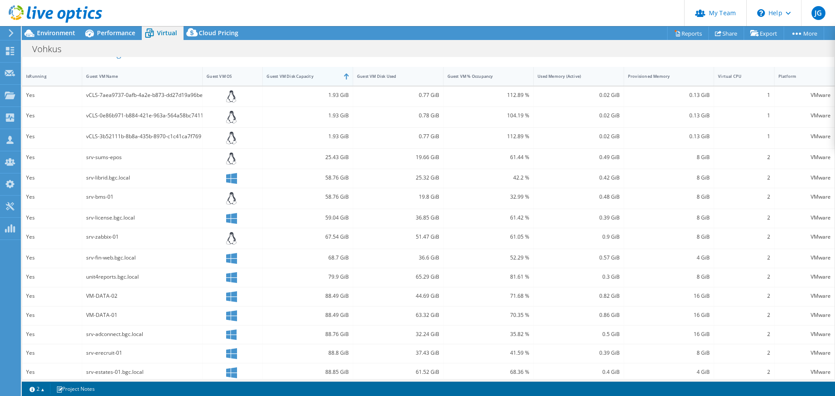
click at [315, 77] on div "Guest VM Disk Capacity" at bounding box center [303, 77] width 72 height 6
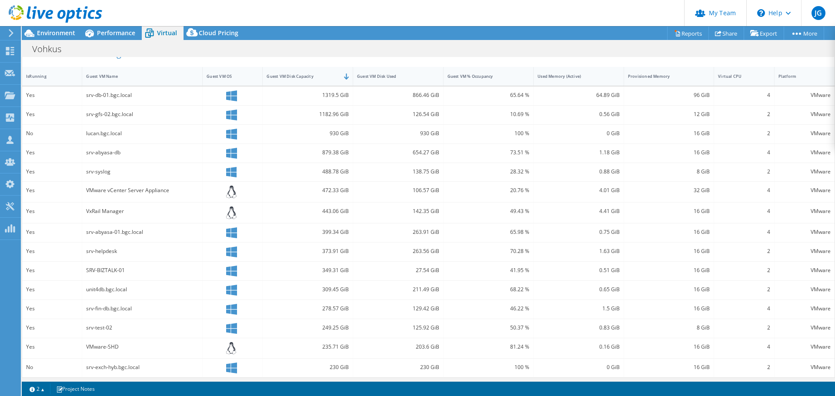
click at [280, 47] on div "Vohkus Print" at bounding box center [429, 49] width 814 height 16
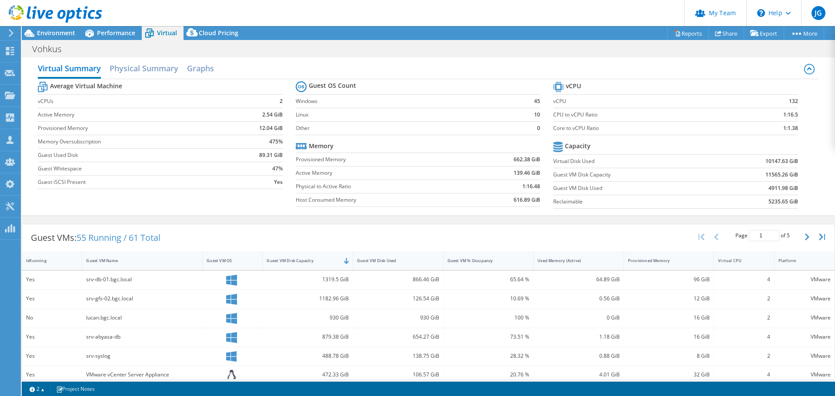
scroll to position [0, 0]
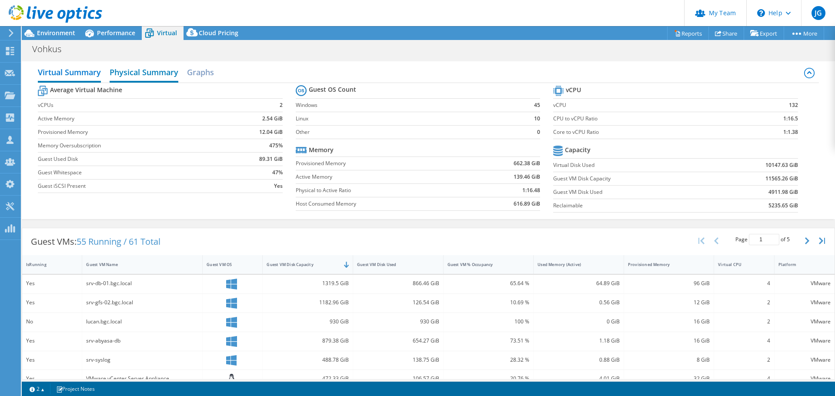
click at [154, 75] on h2 "Physical Summary" at bounding box center [144, 73] width 69 height 19
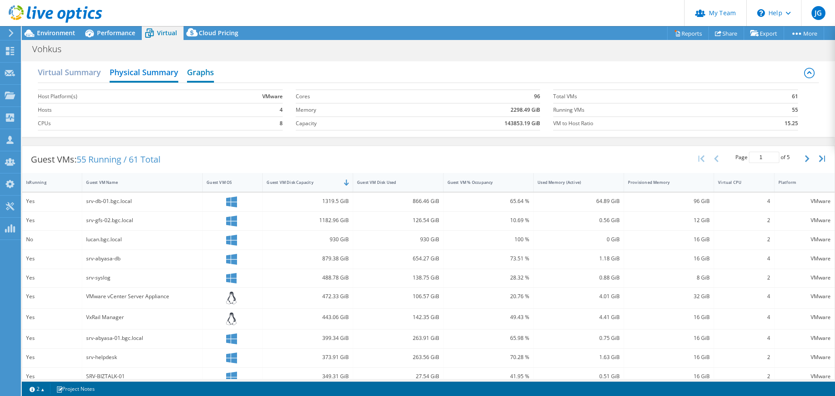
click at [198, 76] on h2 "Graphs" at bounding box center [200, 73] width 27 height 19
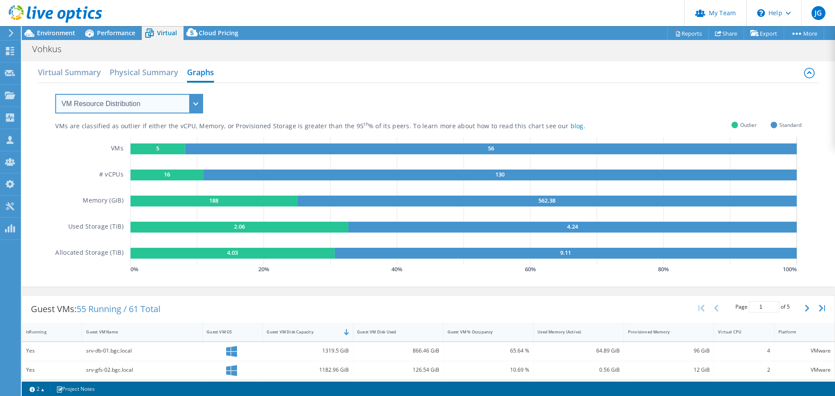
click at [193, 102] on select "VM Resource Distribution Provisioning Contrast Over Provisioning" at bounding box center [129, 104] width 148 height 20
select select "Provisioning Contrast"
click at [55, 94] on select "VM Resource Distribution Provisioning Contrast Over Provisioning" at bounding box center [129, 104] width 148 height 20
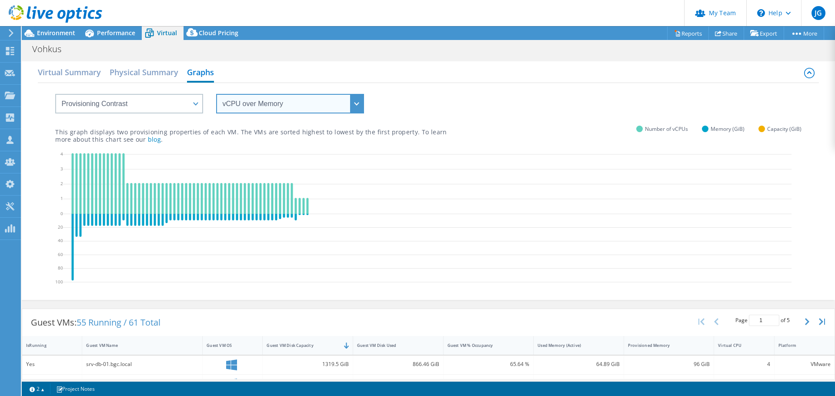
click at [266, 103] on select "vCPU over Memory vCPU over Capacity Memory over vCPU Memory over Capacity Capac…" at bounding box center [290, 104] width 148 height 20
click at [265, 77] on div "Virtual Summary Physical Summary Graphs" at bounding box center [428, 74] width 781 height 20
click at [65, 32] on span "Environment" at bounding box center [56, 33] width 38 height 8
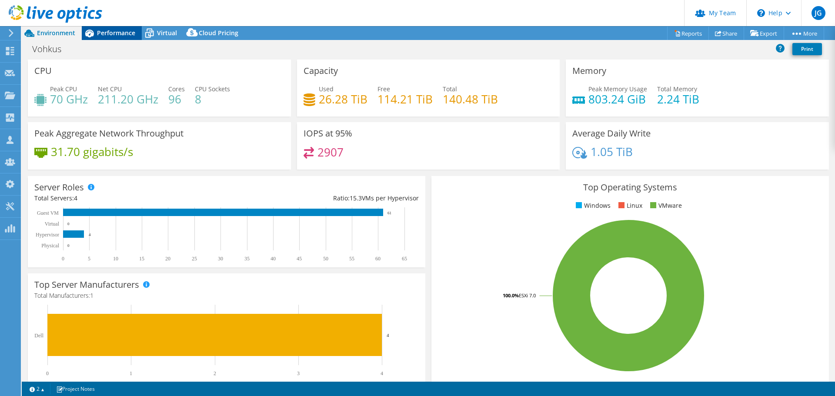
click at [120, 33] on span "Performance" at bounding box center [116, 33] width 38 height 8
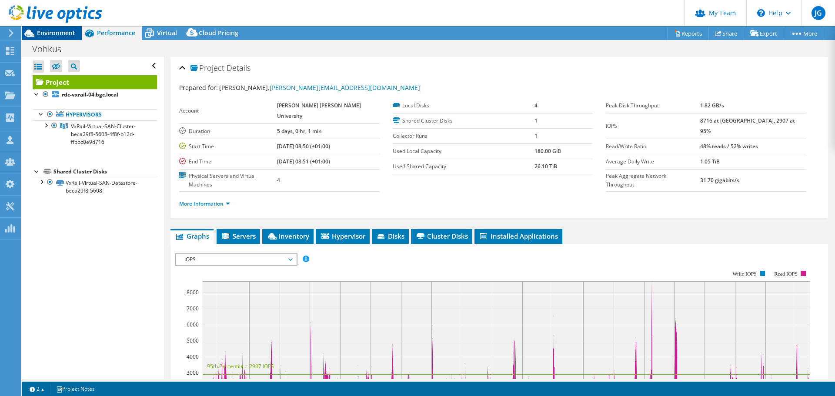
click at [53, 34] on span "Environment" at bounding box center [56, 33] width 38 height 8
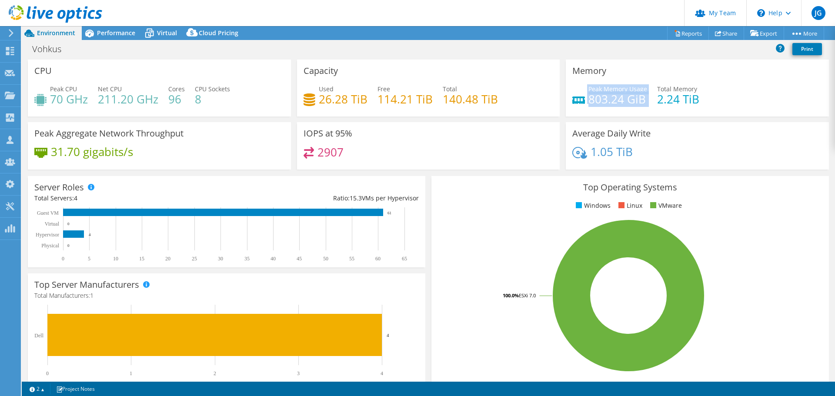
drag, startPoint x: 647, startPoint y: 100, endPoint x: 574, endPoint y: 94, distance: 73.7
click at [573, 94] on div "Peak Memory Usage 803.24 GiB Total Memory 2.24 TiB" at bounding box center [698, 98] width 250 height 28
click at [610, 100] on h4 "803.24 GiB" at bounding box center [618, 99] width 59 height 10
drag, startPoint x: 643, startPoint y: 101, endPoint x: 586, endPoint y: 101, distance: 57.0
click at [586, 101] on div "Peak Memory Usage 803.24 GiB Total Memory 2.24 TiB" at bounding box center [698, 98] width 250 height 28
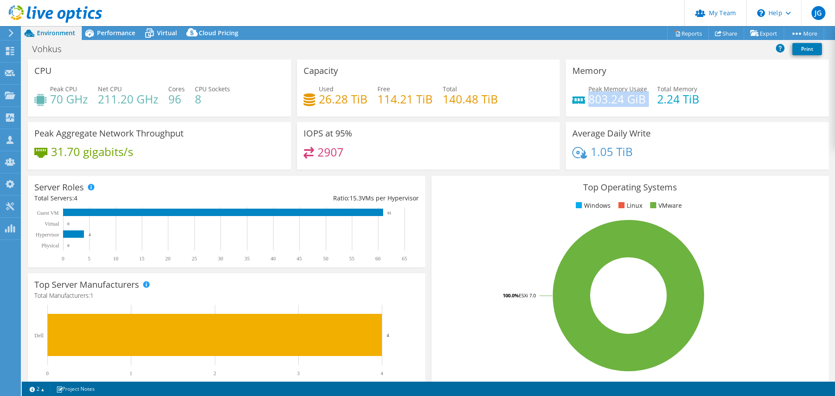
click at [607, 97] on h4 "803.24 GiB" at bounding box center [618, 99] width 59 height 10
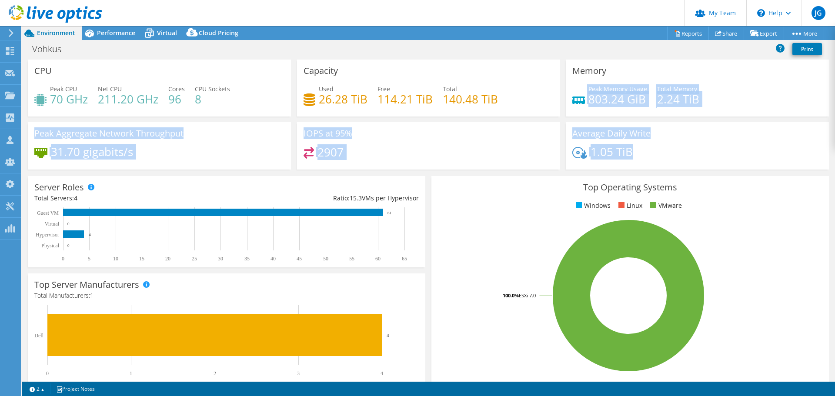
drag, startPoint x: 633, startPoint y: 151, endPoint x: 573, endPoint y: 88, distance: 86.5
click at [573, 88] on div "CPU Peak CPU 70 GHz Net CPU 211.20 GHz Cores 96 CPU Sockets 8 Capacity Used 26.…" at bounding box center [428, 118] width 807 height 116
click at [668, 126] on div "Average Daily Write 1.05 TiB" at bounding box center [697, 145] width 263 height 47
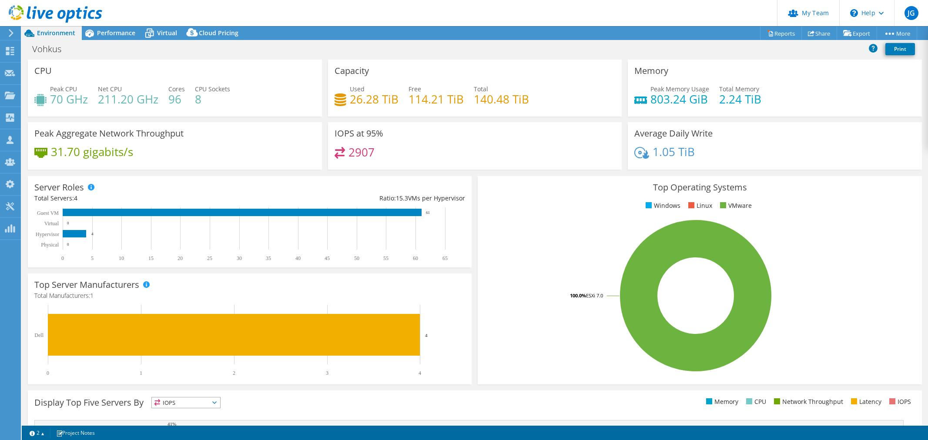
select select "EULondon"
select select "GBP"
